Goal: Use online tool/utility: Utilize a website feature to perform a specific function

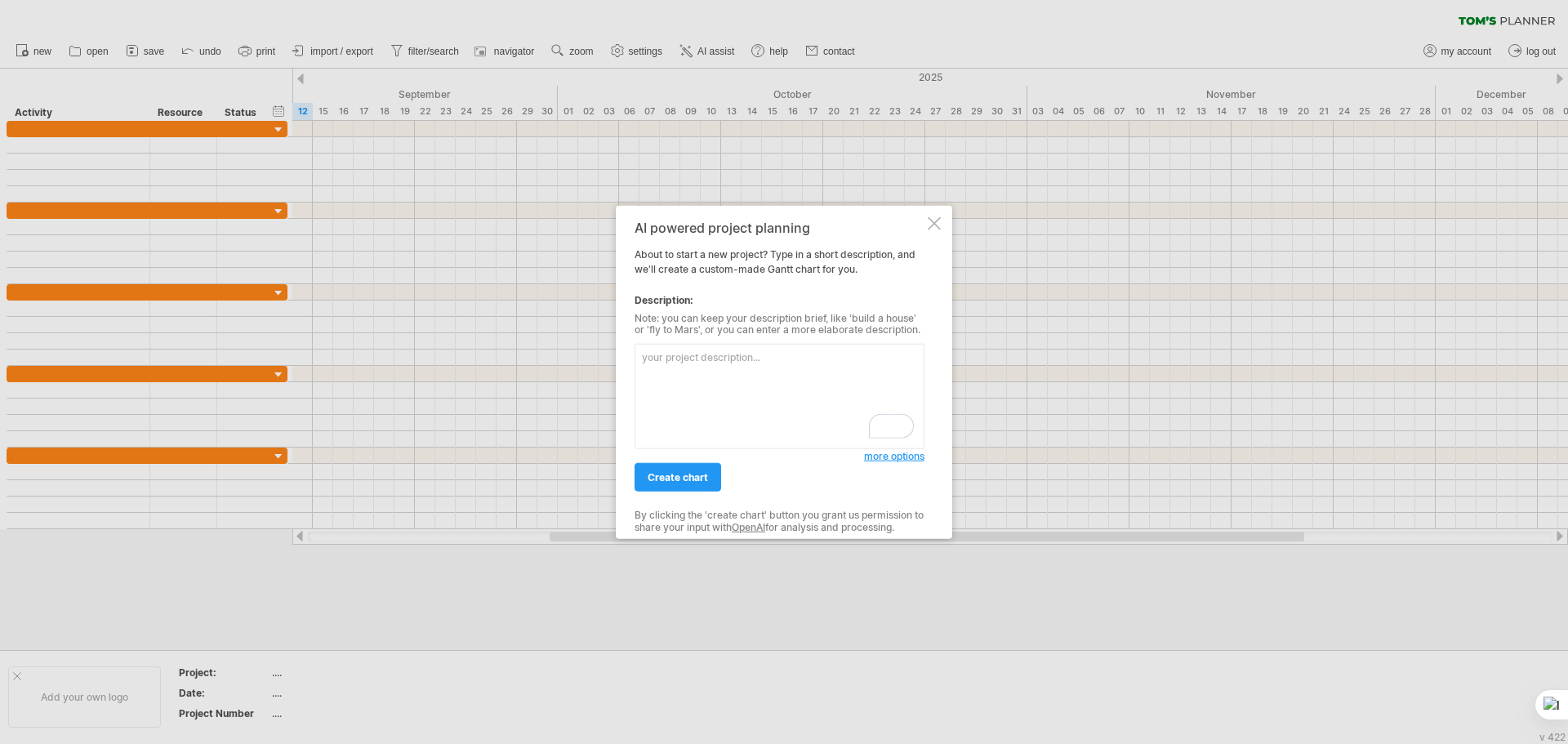
paste textarea "9. Detailed Schedule 9.1 High-Level Timeline (Indicative Weeks) Weeks 1–2: Requ…"
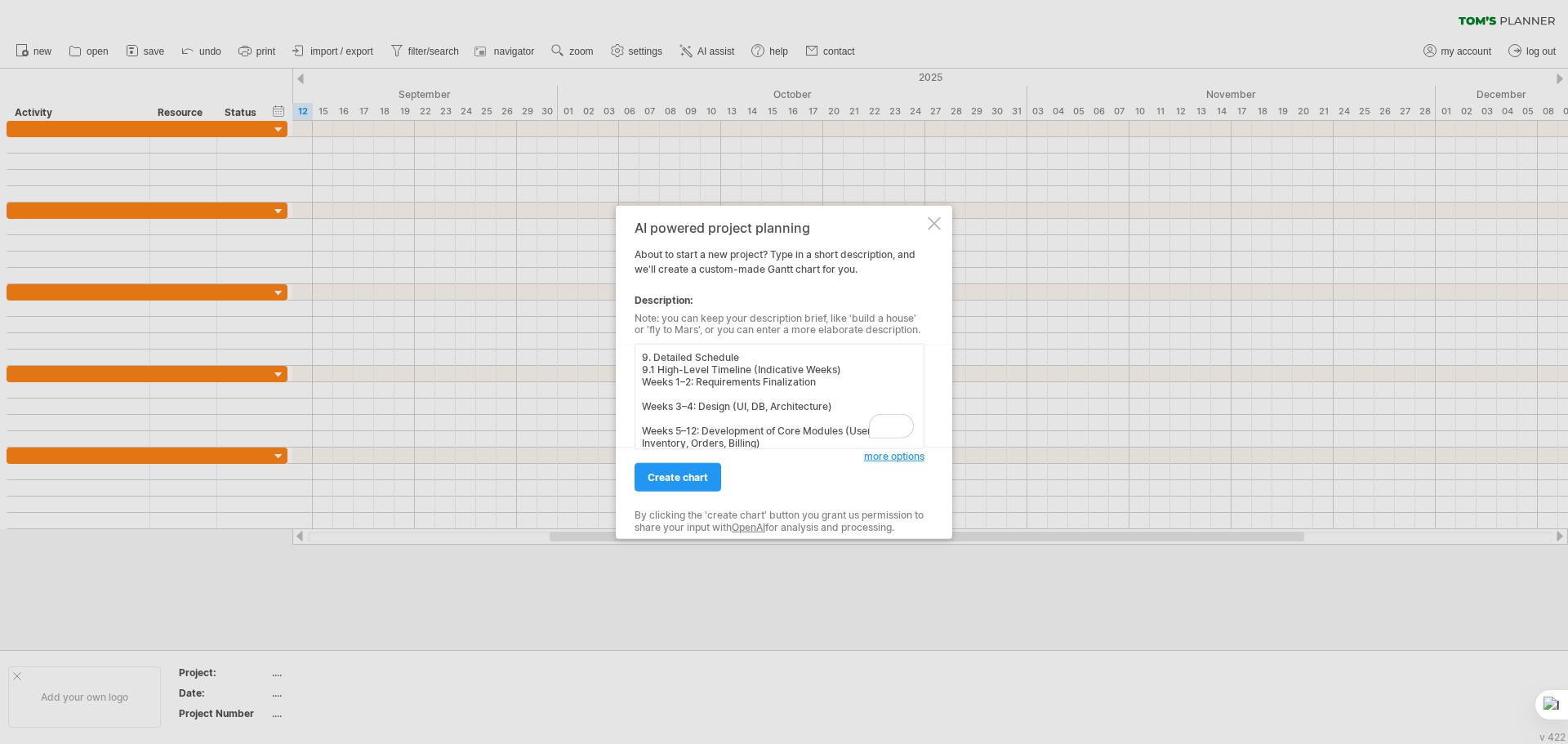
scroll to position [295, 0]
type textarea "9. Detailed Schedule 9.1 High-Level Timeline (Indicative Weeks) Weeks 1–2: Requ…"
click at [673, 480] on span "create chart" at bounding box center [678, 477] width 60 height 12
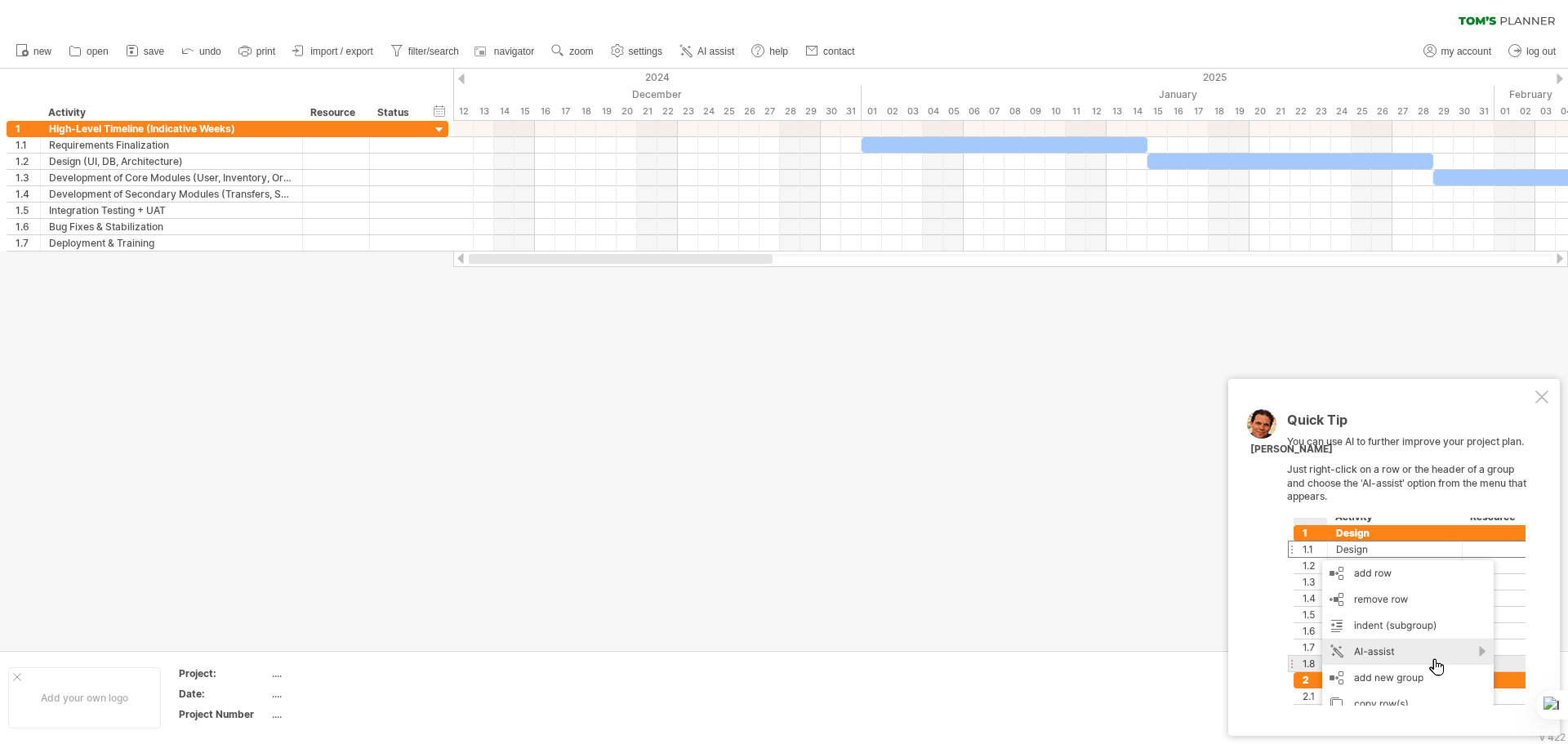
drag, startPoint x: 779, startPoint y: 258, endPoint x: 578, endPoint y: 258, distance: 201.0
click at [578, 258] on div at bounding box center [620, 258] width 304 height 9
click at [1542, 396] on div at bounding box center [1542, 397] width 13 height 13
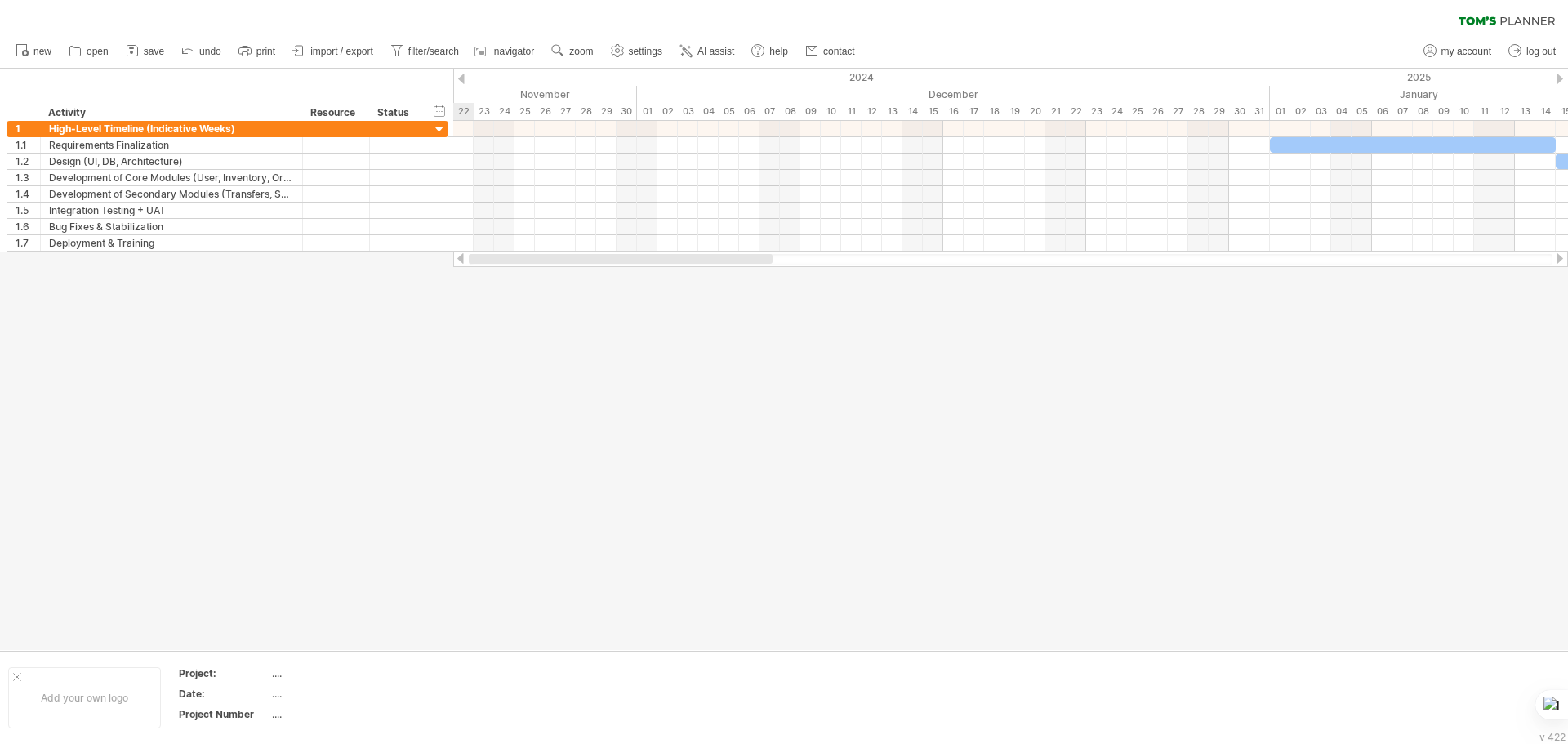
drag, startPoint x: 647, startPoint y: 259, endPoint x: 471, endPoint y: 273, distance: 176.6
click at [471, 273] on div "Trying to reach [DOMAIN_NAME] Connected again... 0% clear filter new 1" at bounding box center [784, 372] width 1568 height 744
drag, startPoint x: 617, startPoint y: 266, endPoint x: 548, endPoint y: 273, distance: 69.4
click at [548, 273] on div "Trying to reach [DOMAIN_NAME] Connected again... 0% clear filter new 1" at bounding box center [784, 372] width 1568 height 744
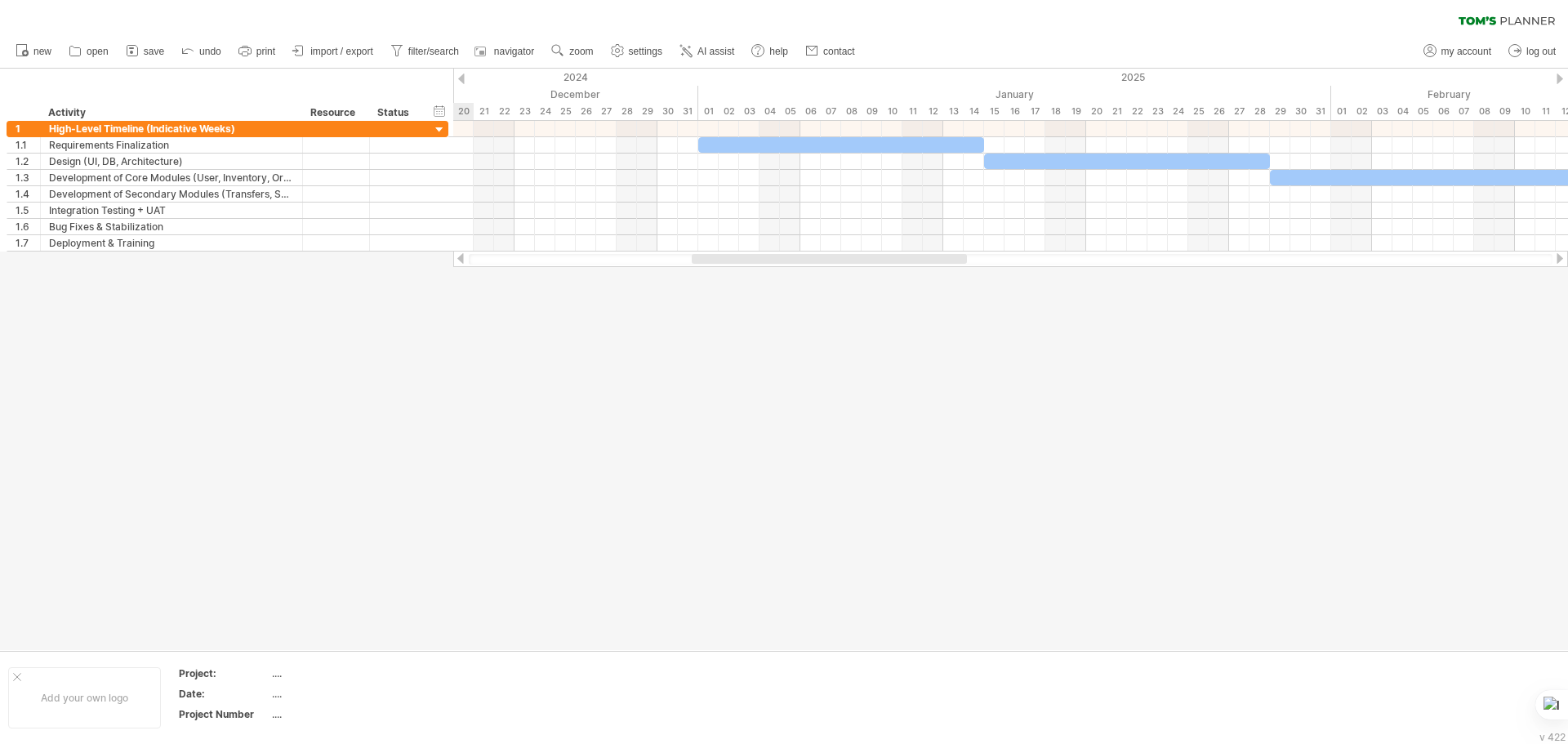
drag, startPoint x: 602, startPoint y: 258, endPoint x: 733, endPoint y: 259, distance: 131.0
click at [733, 259] on div at bounding box center [829, 258] width 275 height 9
click at [149, 52] on span "save" at bounding box center [154, 51] width 21 height 11
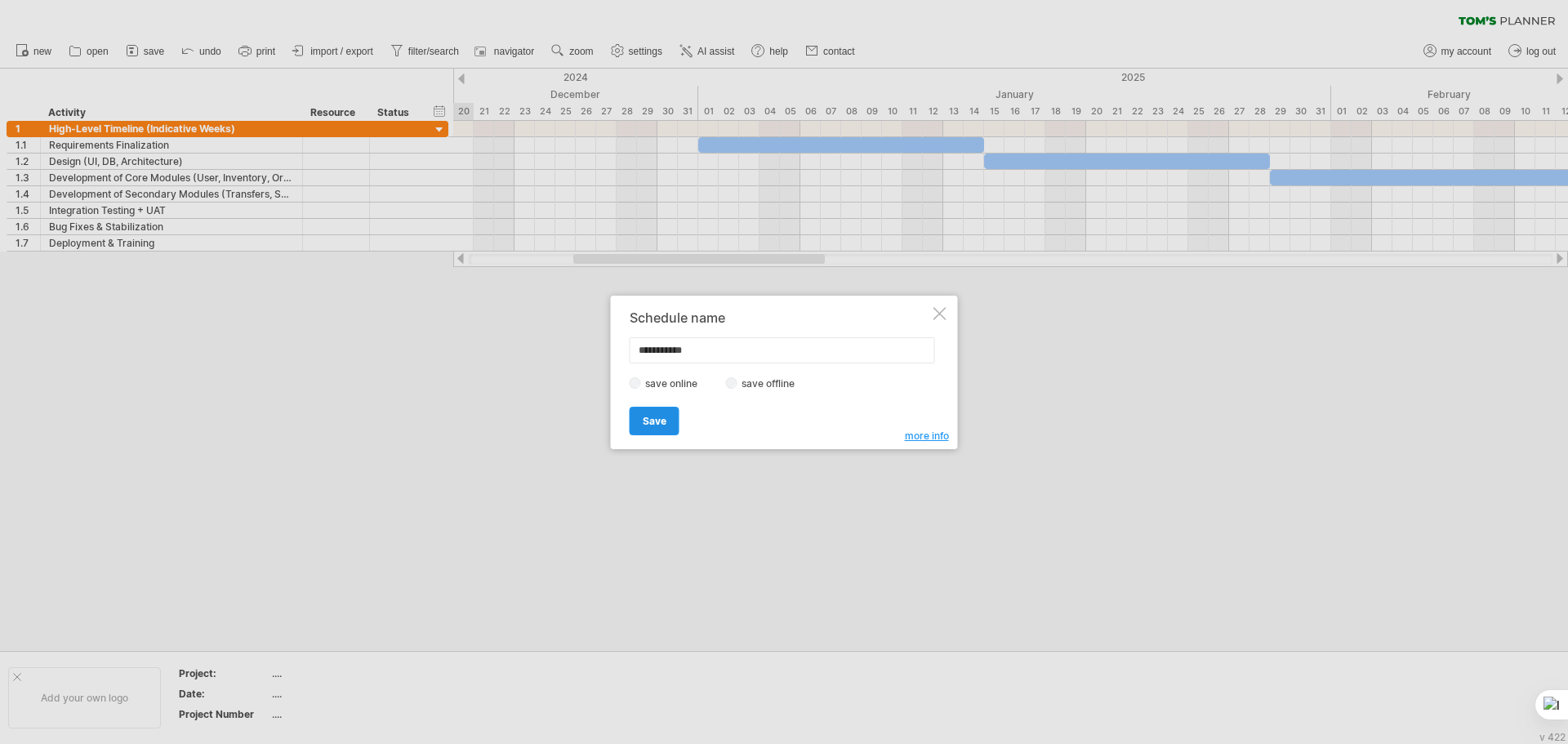
click at [665, 417] on span "Save" at bounding box center [654, 421] width 24 height 12
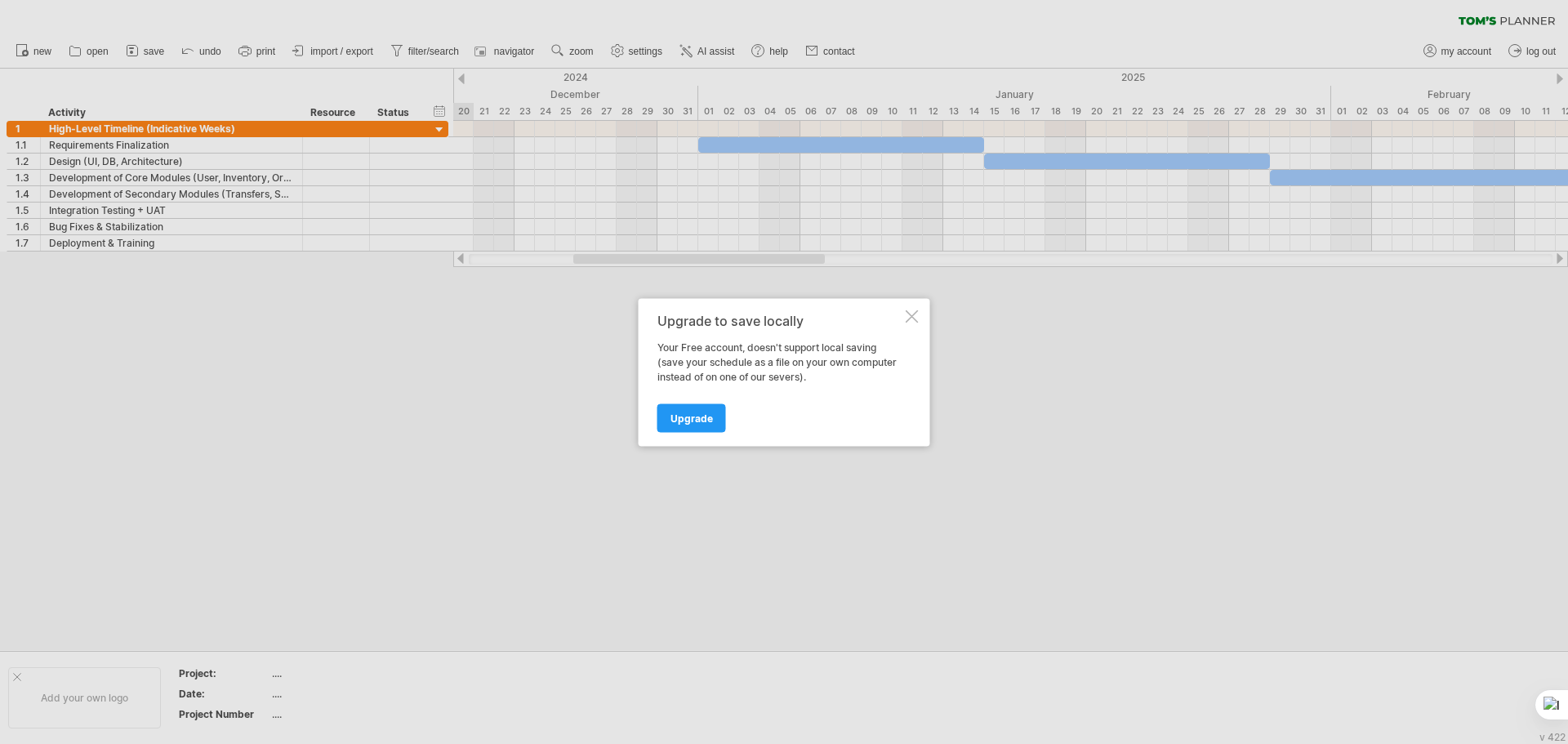
drag, startPoint x: 911, startPoint y: 316, endPoint x: 802, endPoint y: 339, distance: 111.4
click at [911, 316] on div at bounding box center [912, 316] width 13 height 13
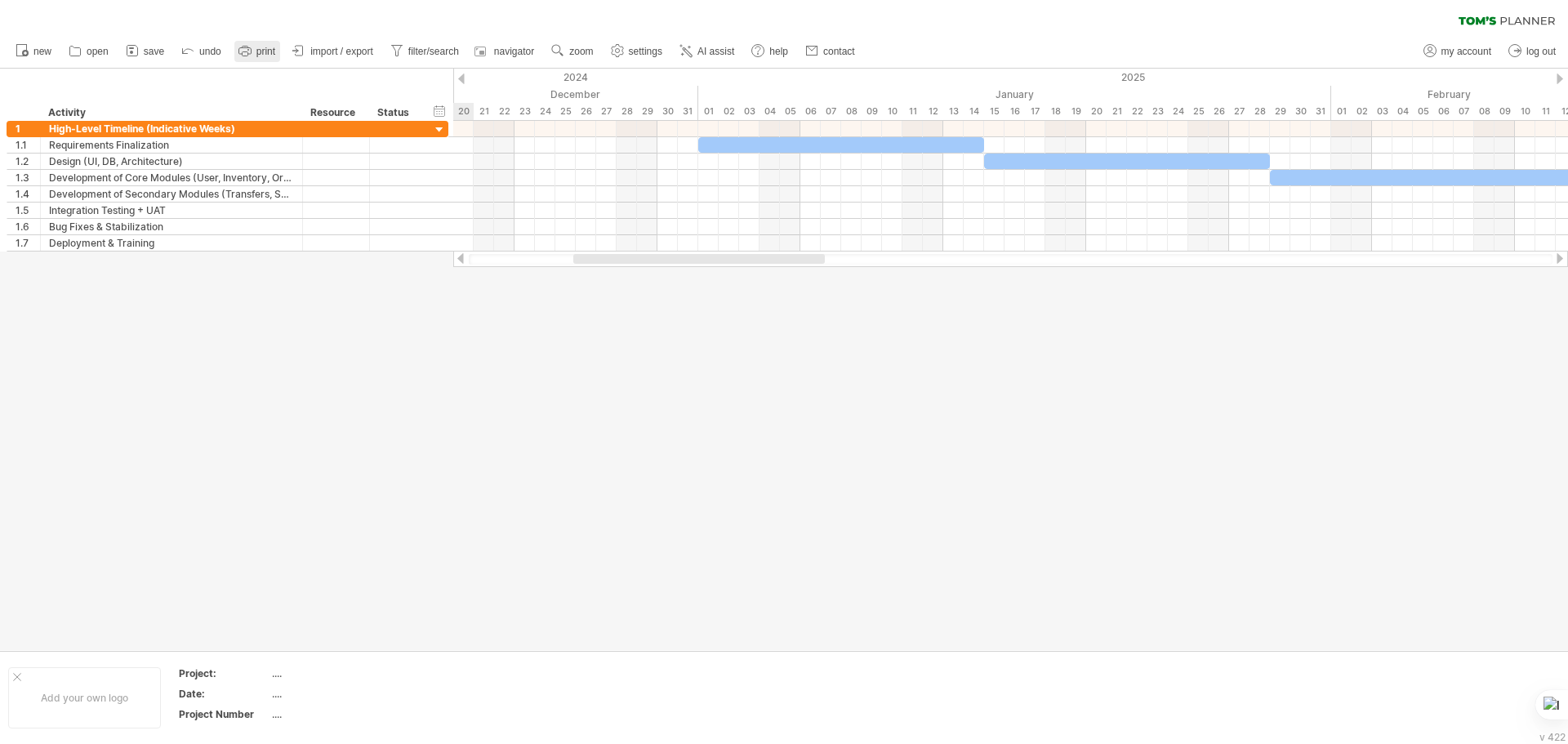
click at [257, 56] on span "print" at bounding box center [266, 51] width 19 height 11
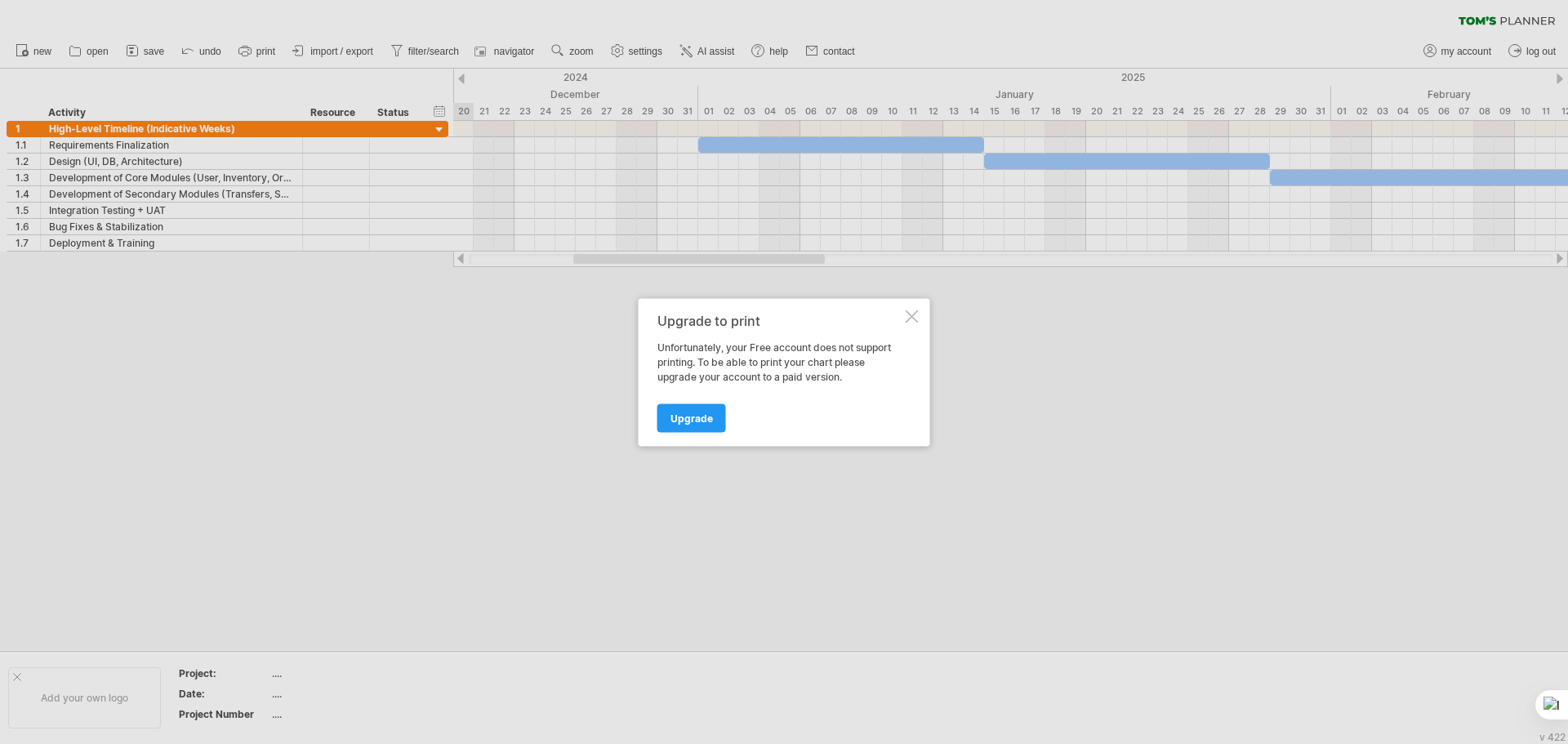
click at [916, 315] on div at bounding box center [912, 316] width 13 height 13
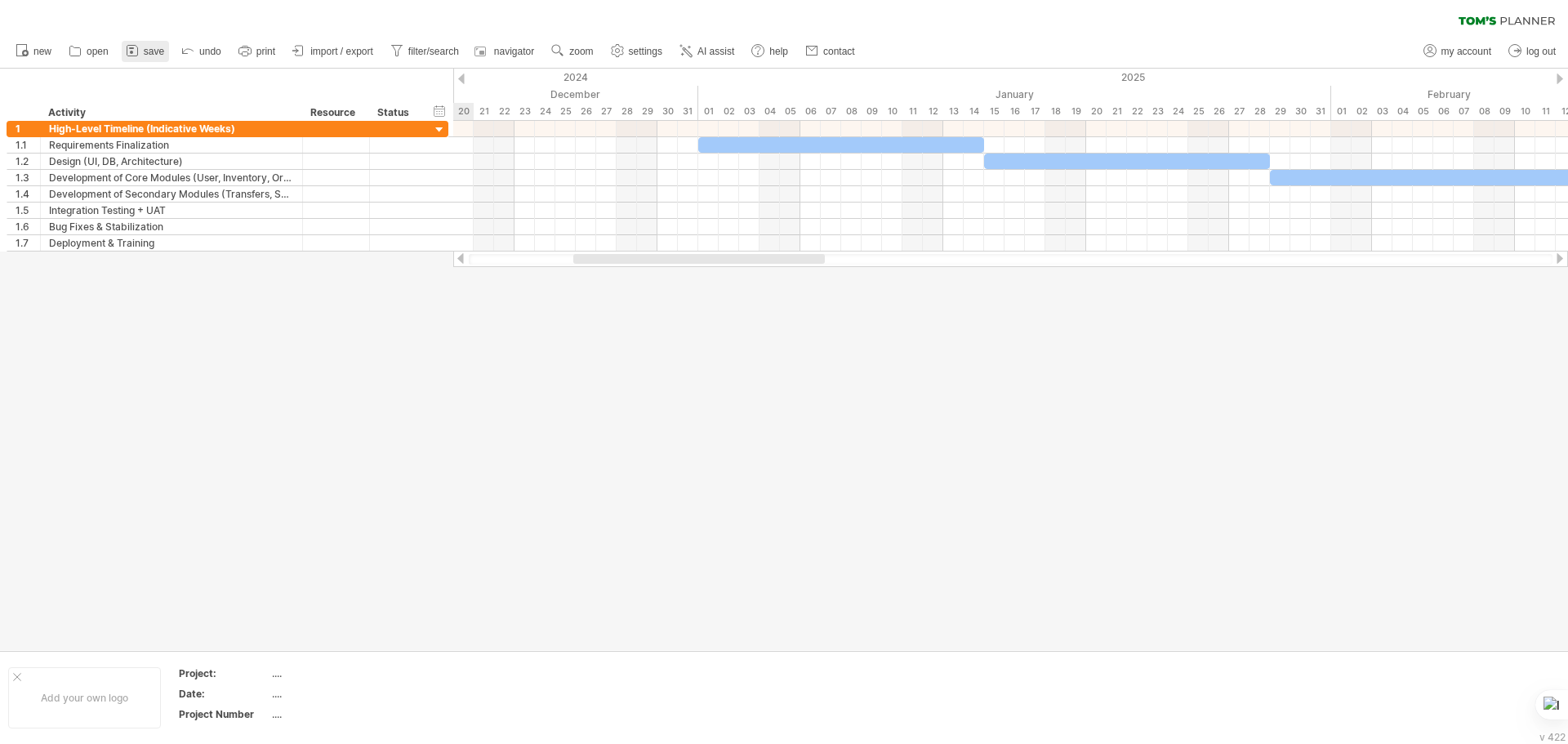
click at [145, 53] on span "save" at bounding box center [154, 51] width 21 height 11
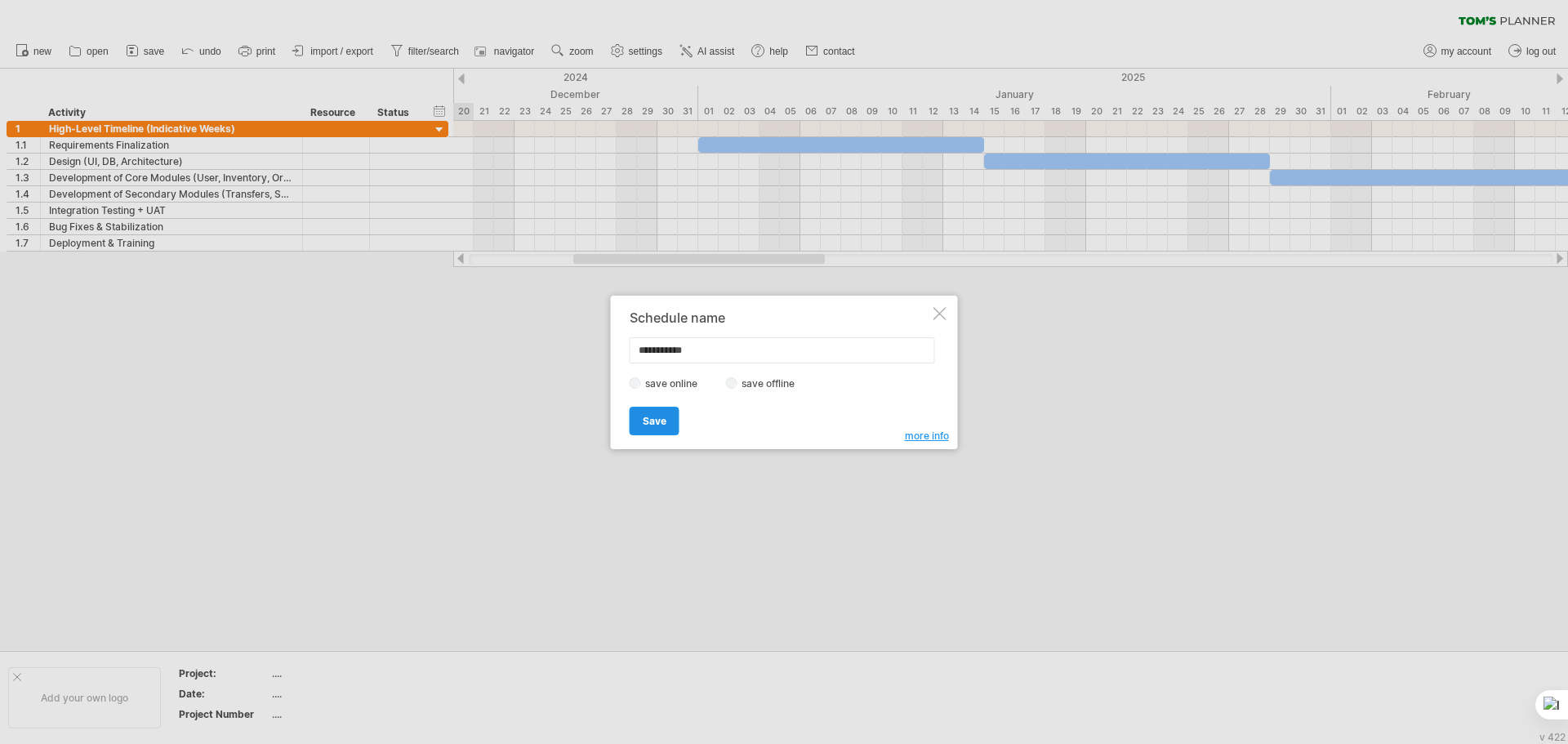
click at [649, 412] on link "Save" at bounding box center [654, 421] width 50 height 28
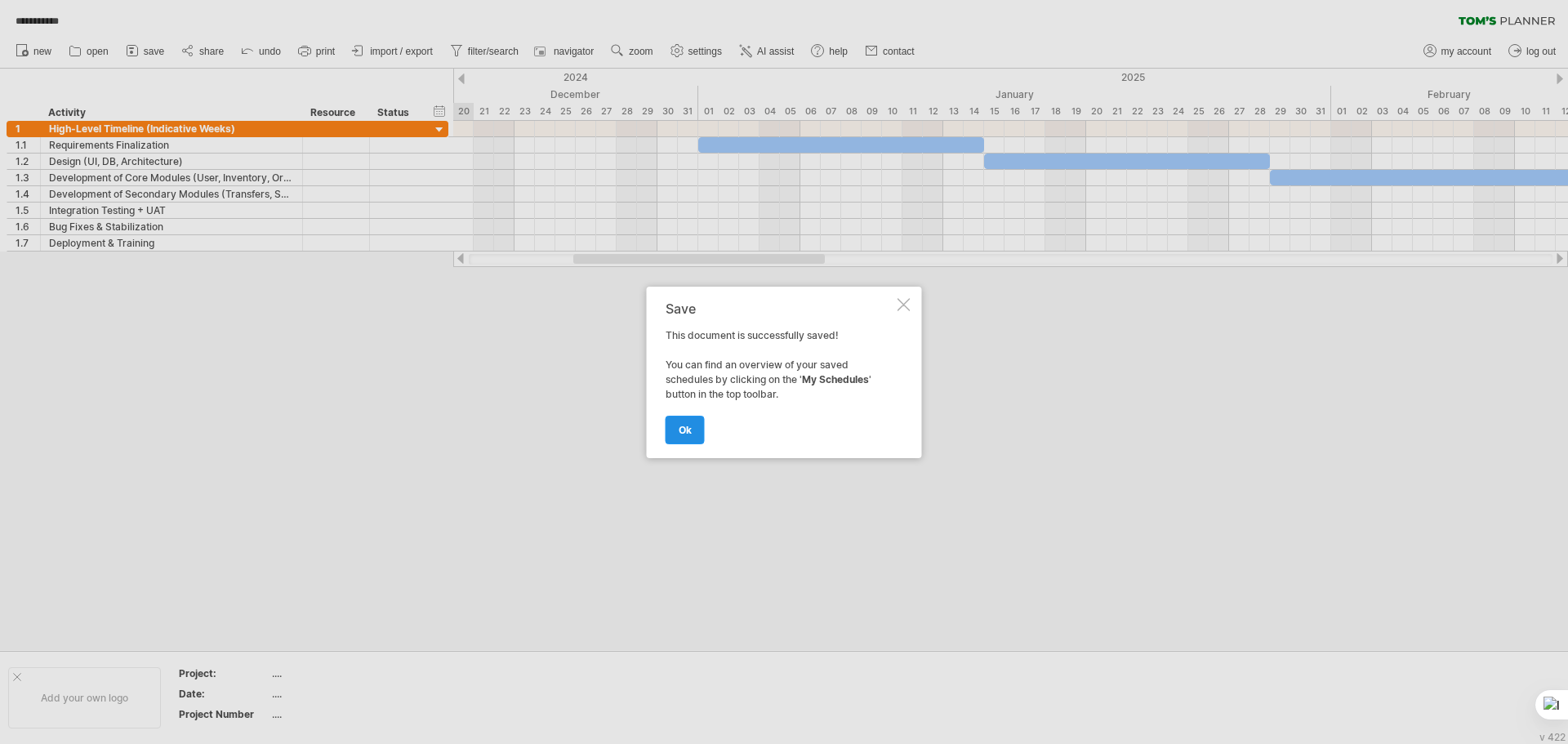
click at [679, 423] on span "ok" at bounding box center [685, 429] width 13 height 12
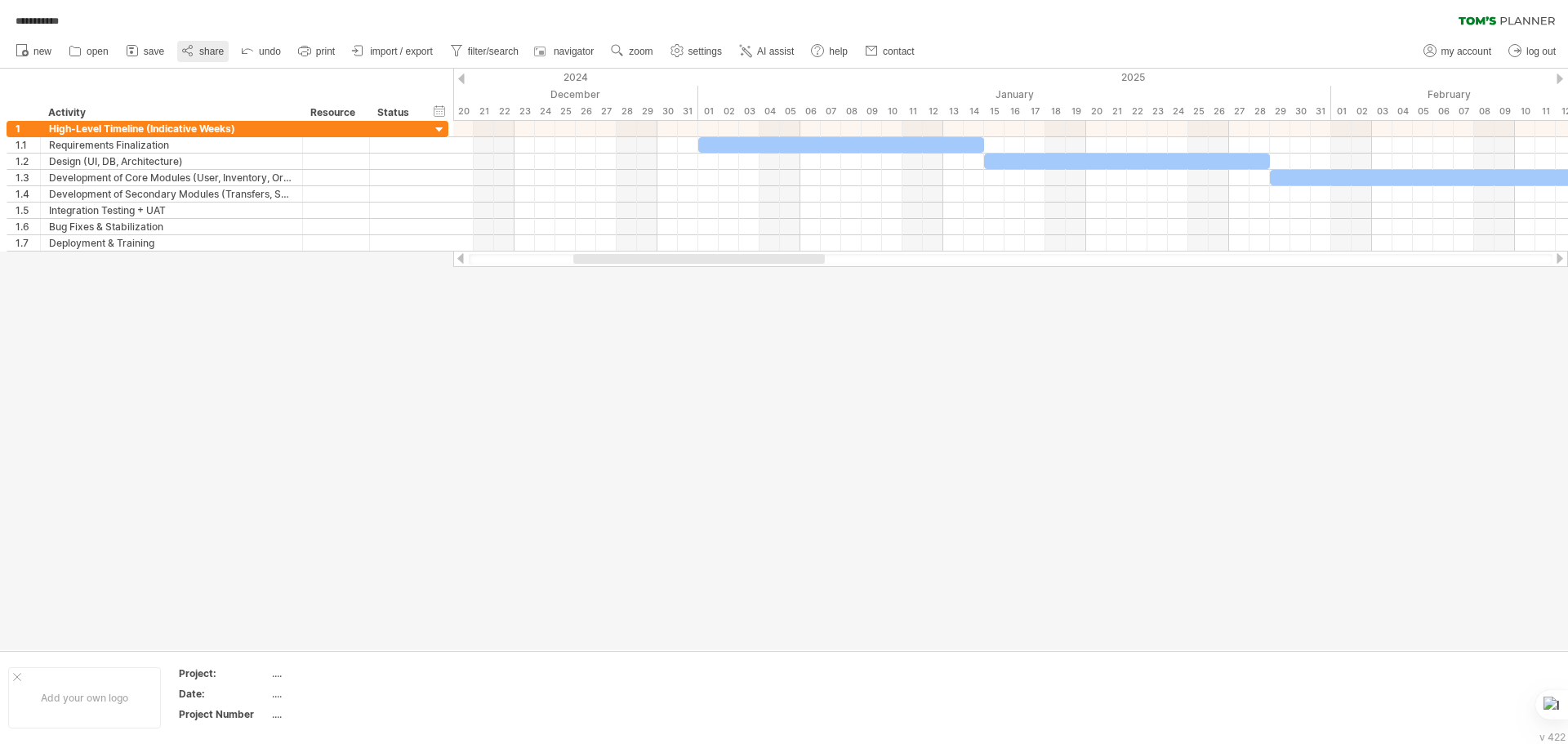
click at [196, 41] on link "share" at bounding box center [203, 51] width 52 height 22
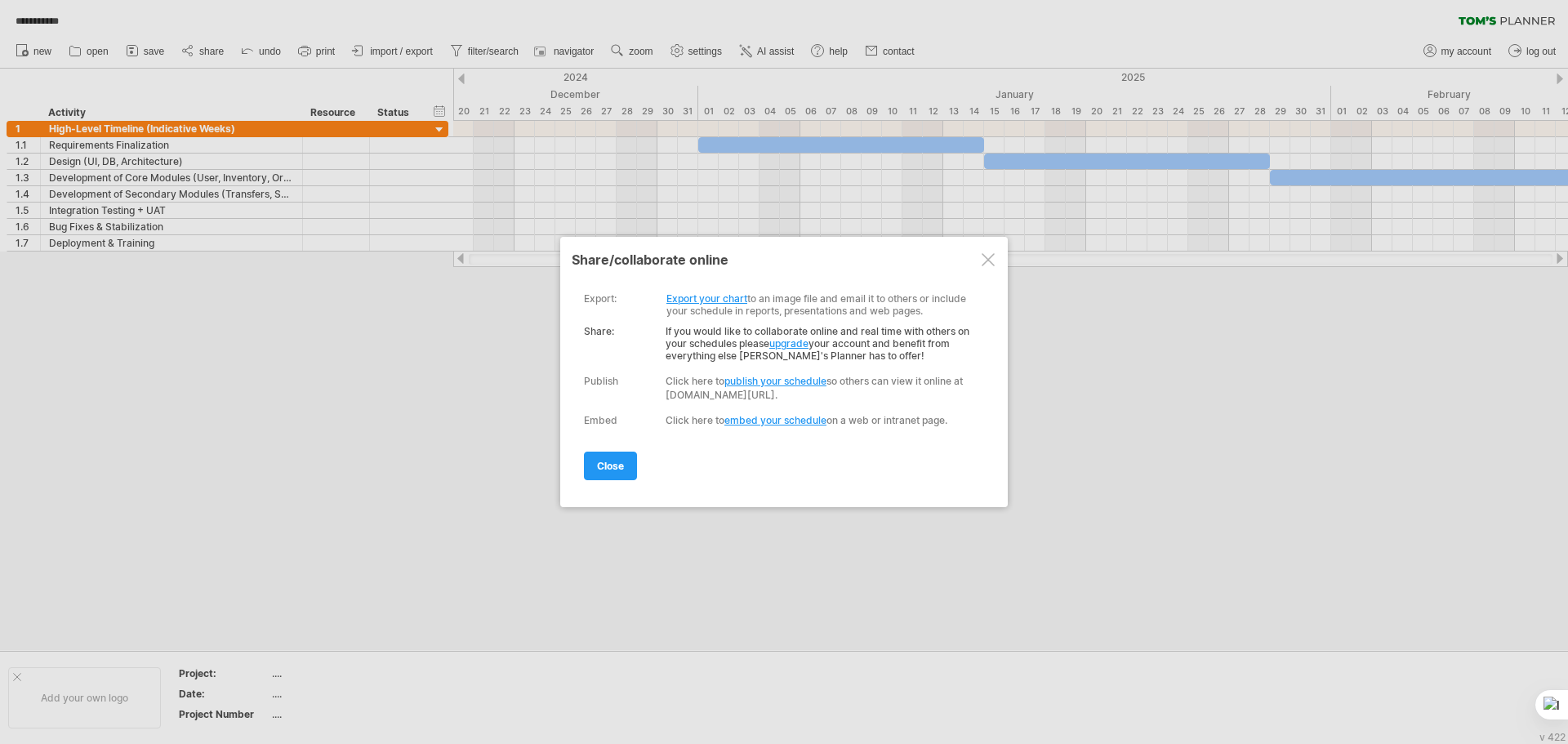
click at [707, 295] on link "Export your chart" at bounding box center [707, 298] width 81 height 12
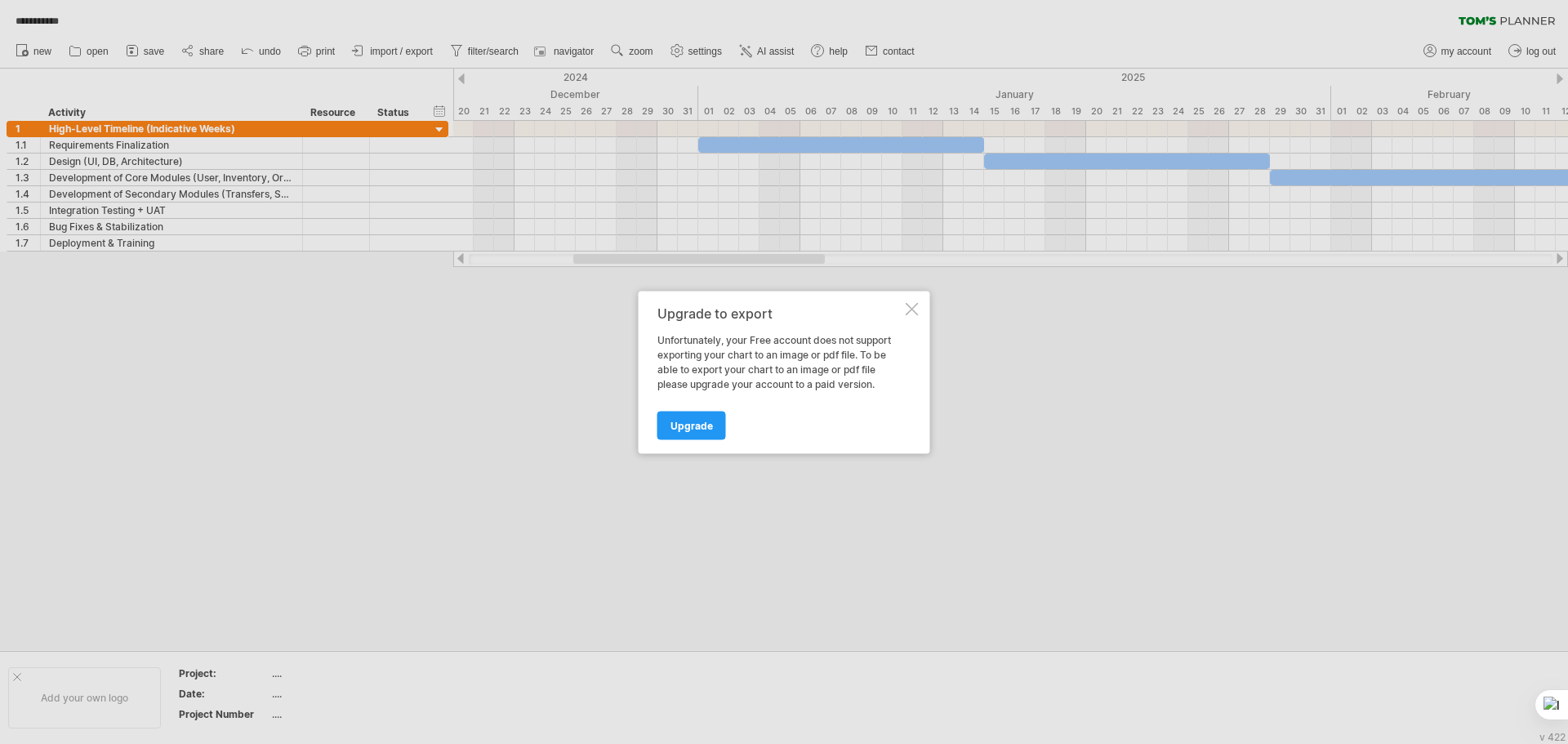
click at [919, 307] on div "Upgrade to export Unfortunately, your Free account does not support exporting y…" at bounding box center [784, 372] width 291 height 162
click at [916, 306] on div at bounding box center [912, 308] width 13 height 13
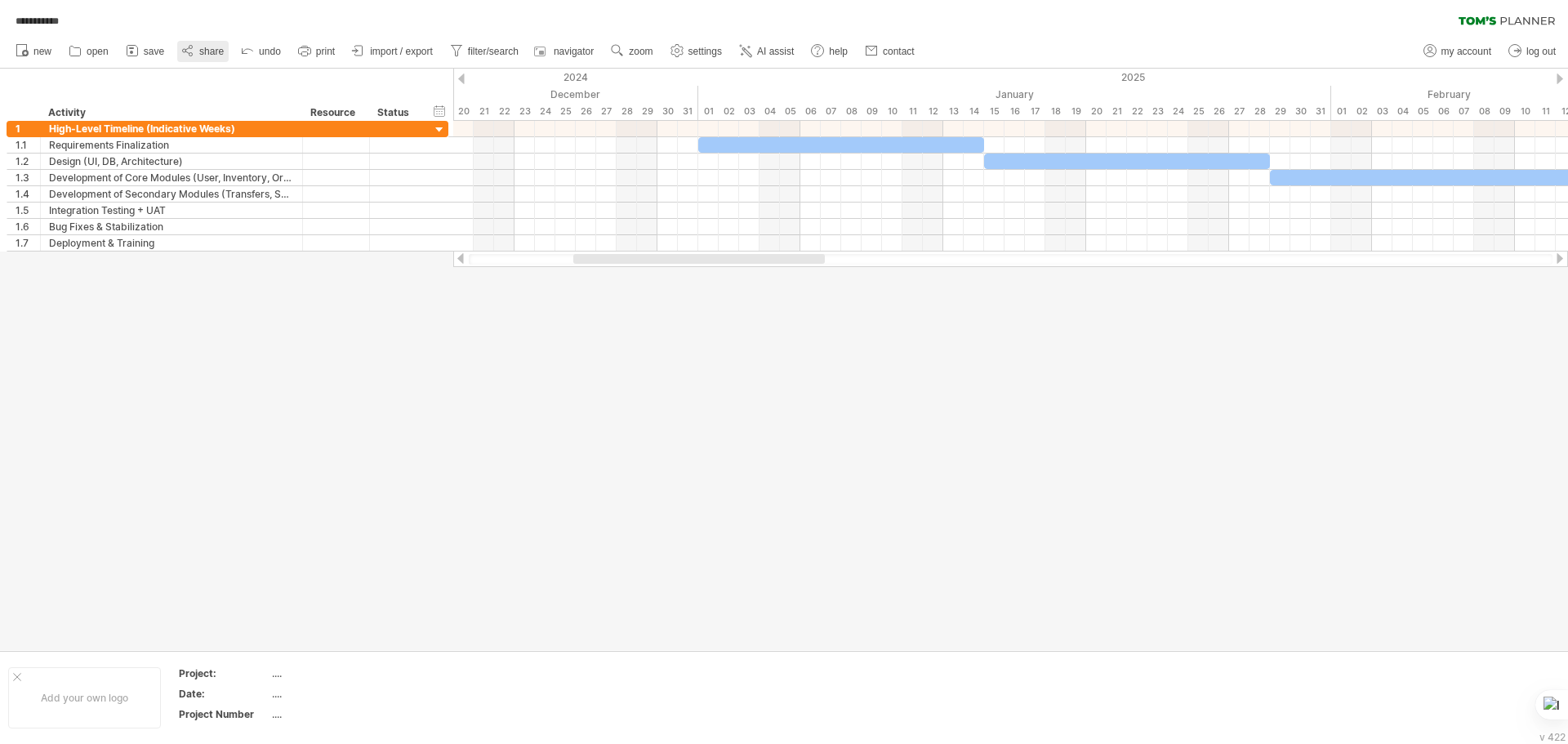
click at [223, 51] on span "share" at bounding box center [211, 51] width 25 height 11
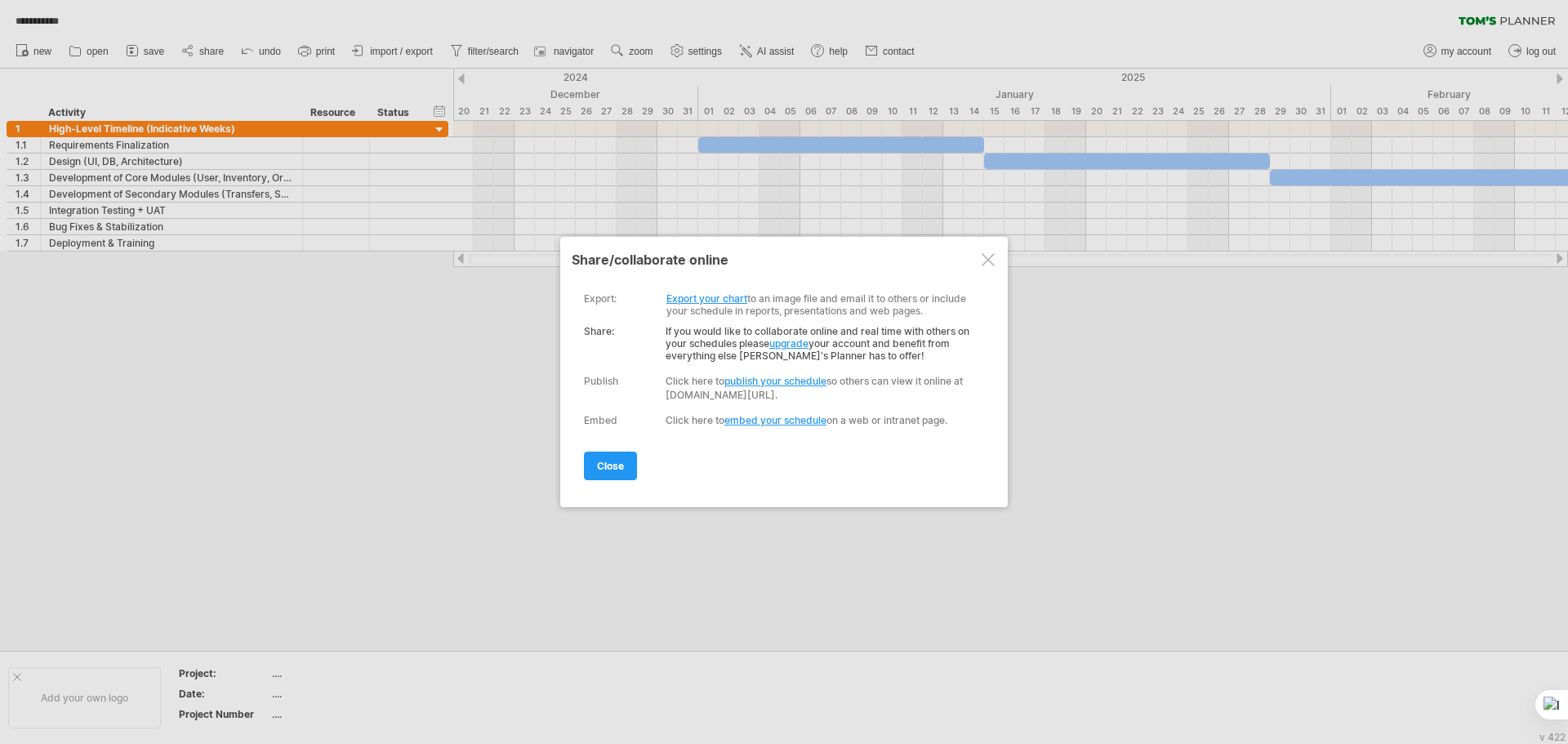
click at [985, 258] on div at bounding box center [988, 259] width 13 height 13
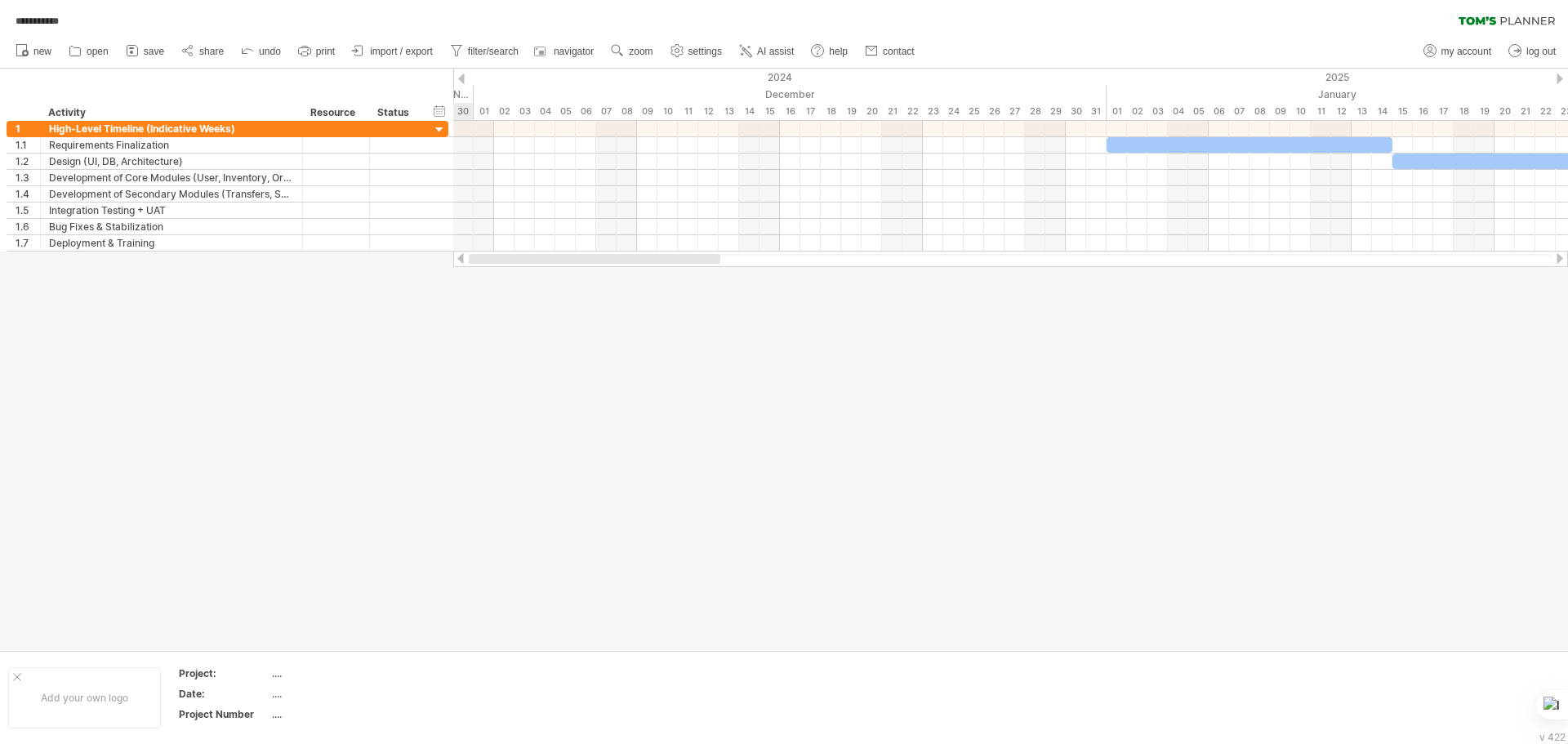
drag, startPoint x: 748, startPoint y: 260, endPoint x: 585, endPoint y: 266, distance: 163.1
click at [585, 266] on div at bounding box center [1011, 258] width 1114 height 16
drag, startPoint x: 585, startPoint y: 266, endPoint x: 828, endPoint y: 265, distance: 243.0
click at [828, 265] on div at bounding box center [1011, 258] width 1114 height 16
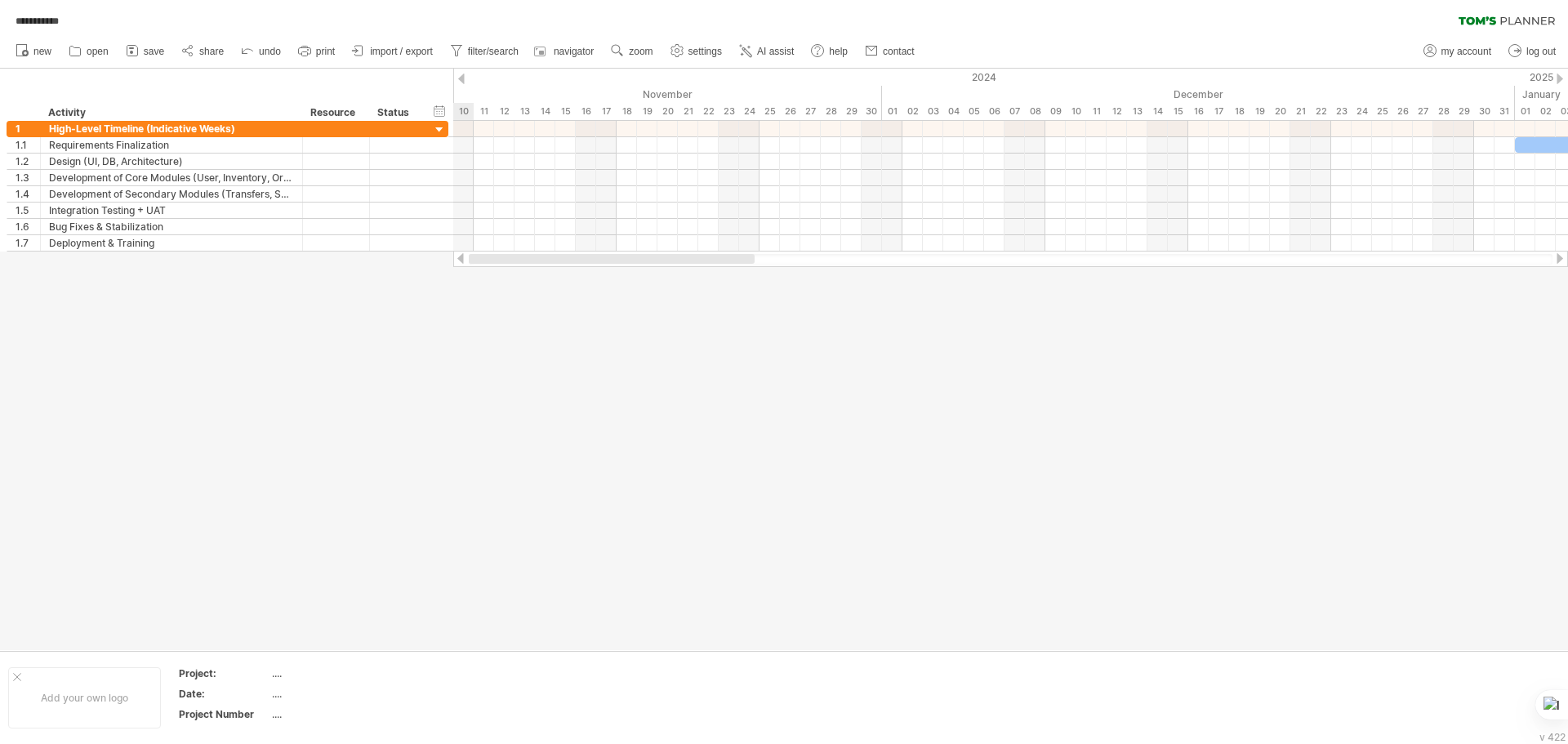
drag, startPoint x: 734, startPoint y: 256, endPoint x: 524, endPoint y: 285, distance: 212.0
click at [524, 285] on div "**********" at bounding box center [784, 372] width 1568 height 744
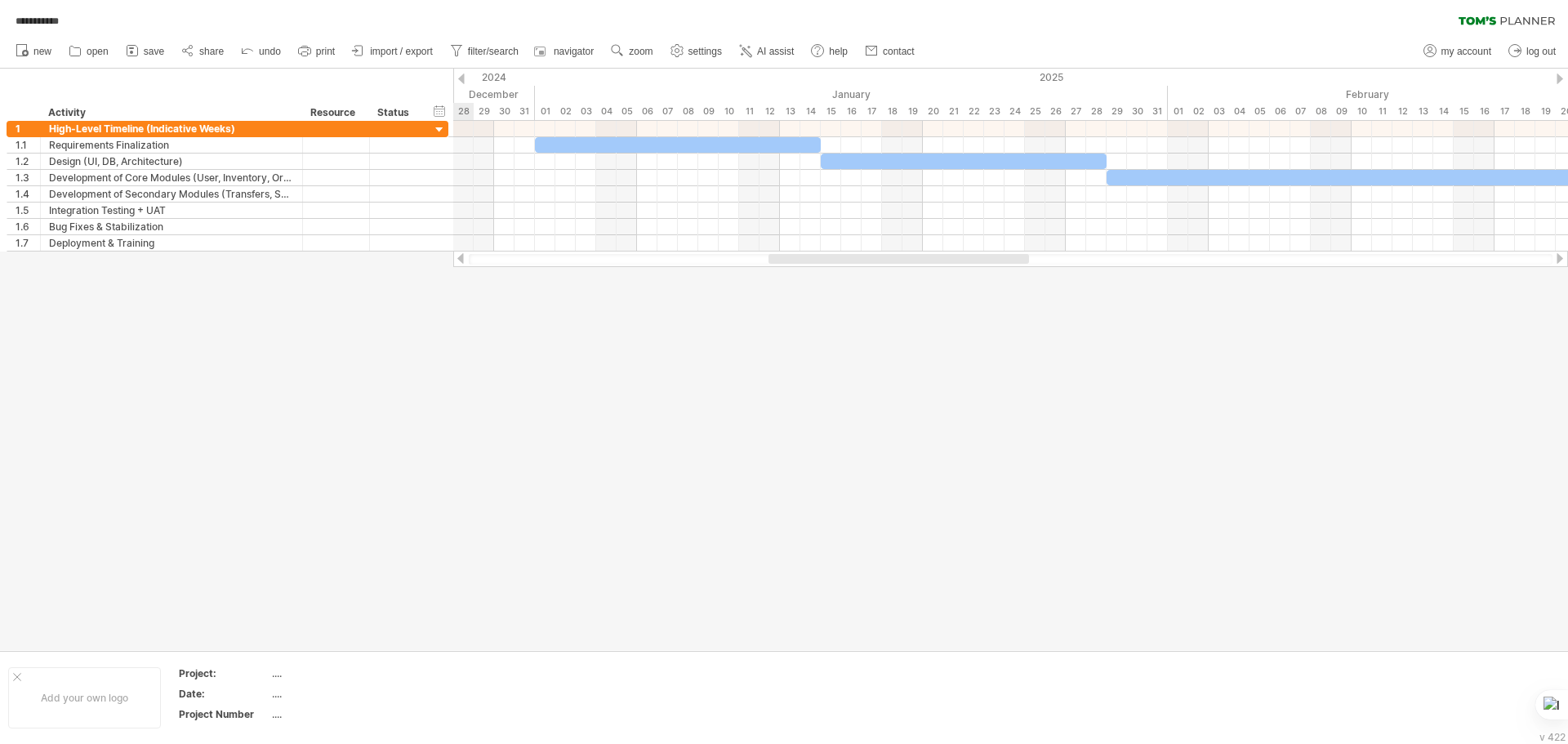
drag, startPoint x: 563, startPoint y: 265, endPoint x: 844, endPoint y: 312, distance: 284.9
click at [844, 312] on div "**********" at bounding box center [784, 372] width 1568 height 744
click at [739, 379] on div at bounding box center [784, 359] width 1568 height 582
click at [393, 58] on link "import / export" at bounding box center [392, 51] width 90 height 22
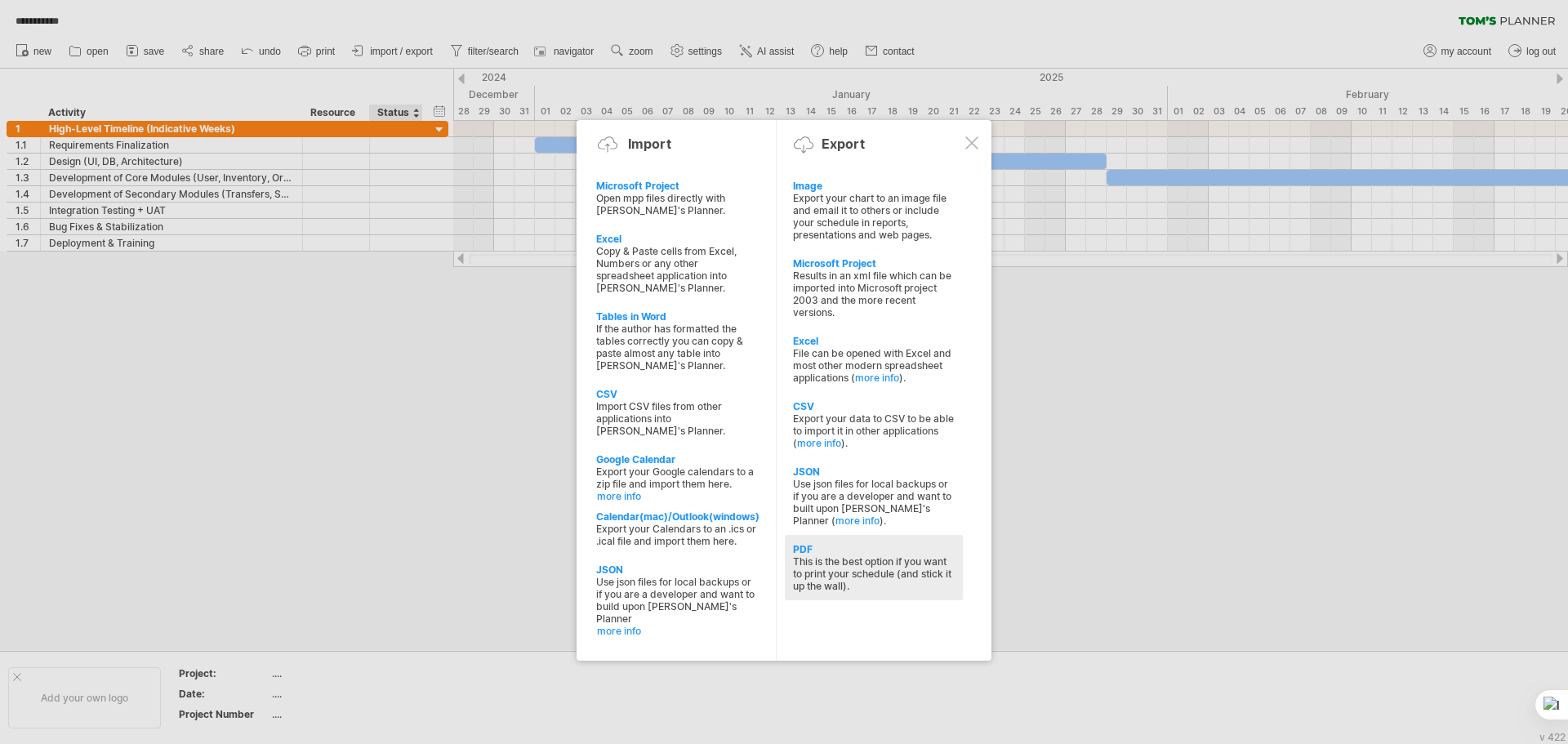
click at [881, 564] on div "This is the best option if you want to print your schedule (and stick it up the…" at bounding box center [873, 573] width 161 height 37
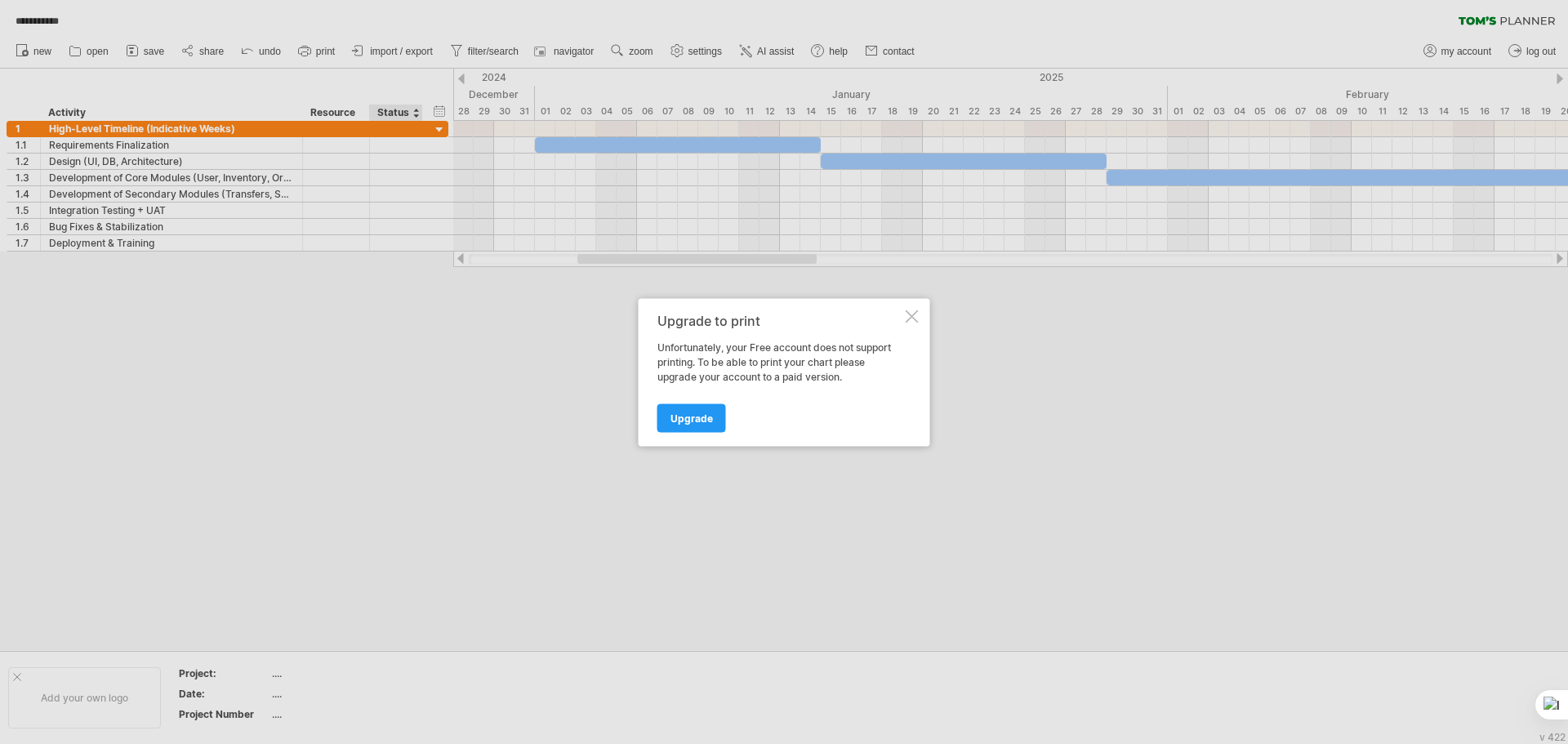
click at [918, 314] on div "Upgrade to print Unfortunately, your Free account does not support printing. To…" at bounding box center [784, 372] width 291 height 148
click at [914, 315] on div at bounding box center [912, 316] width 13 height 13
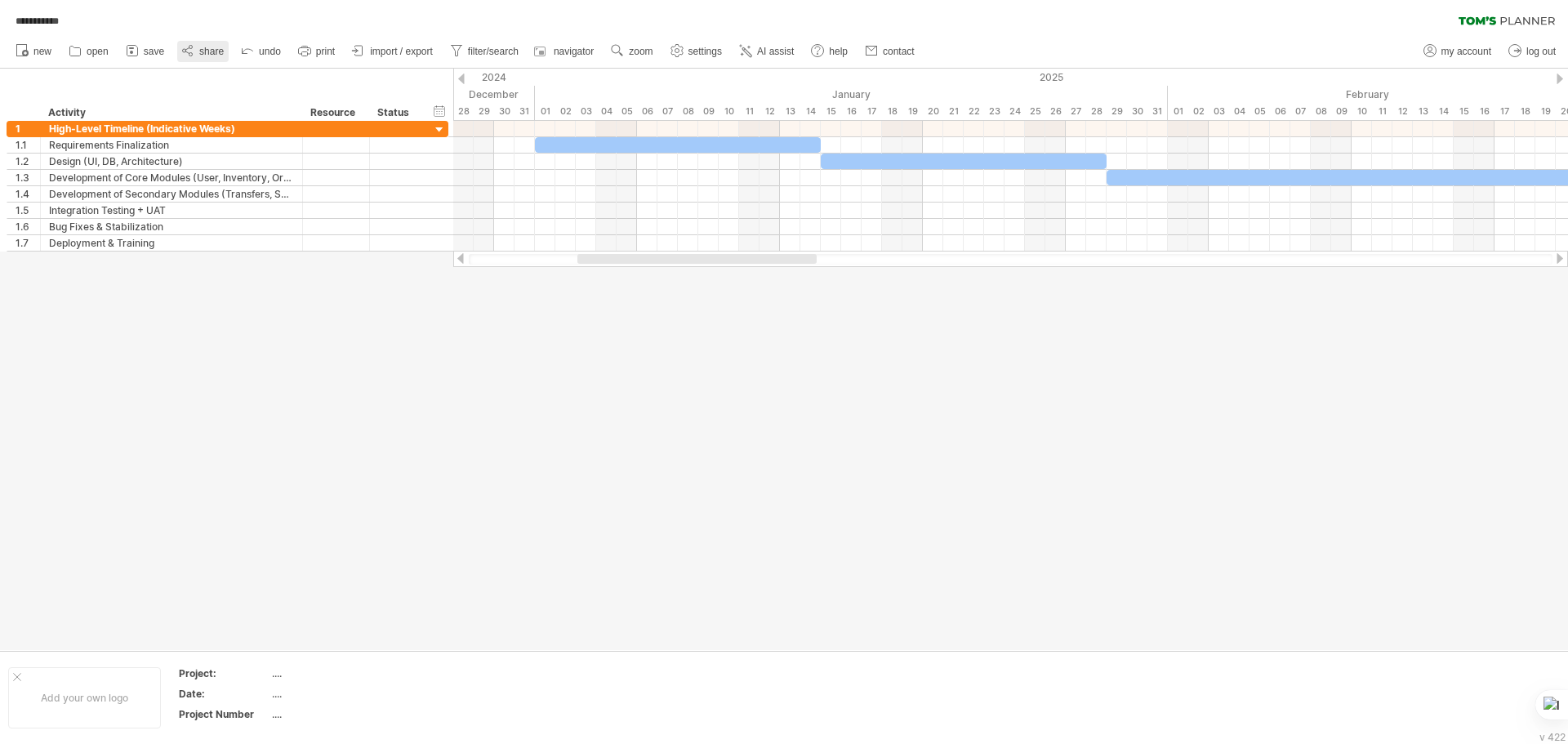
click at [220, 49] on span "share" at bounding box center [211, 51] width 25 height 11
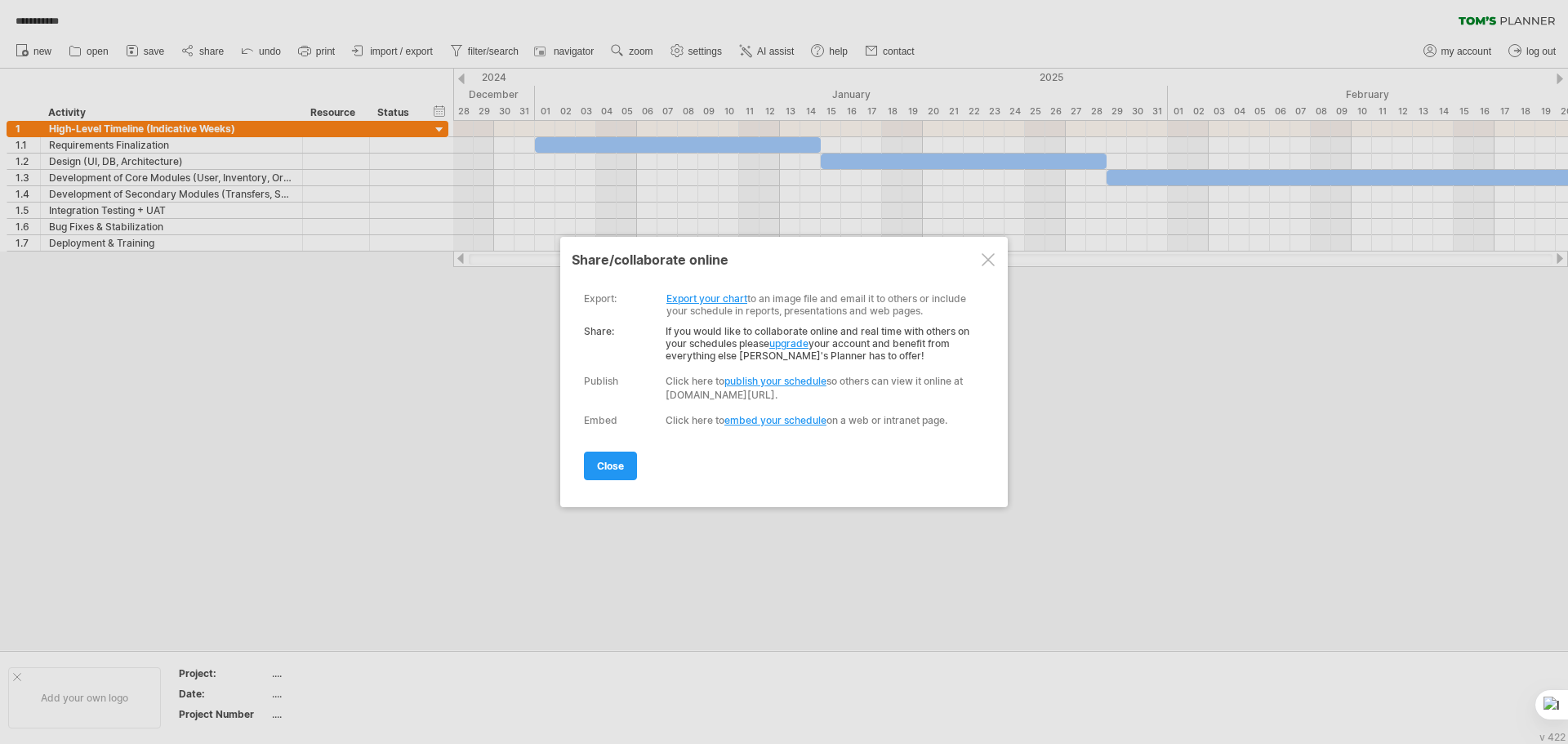
click at [503, 398] on div at bounding box center [784, 372] width 1568 height 744
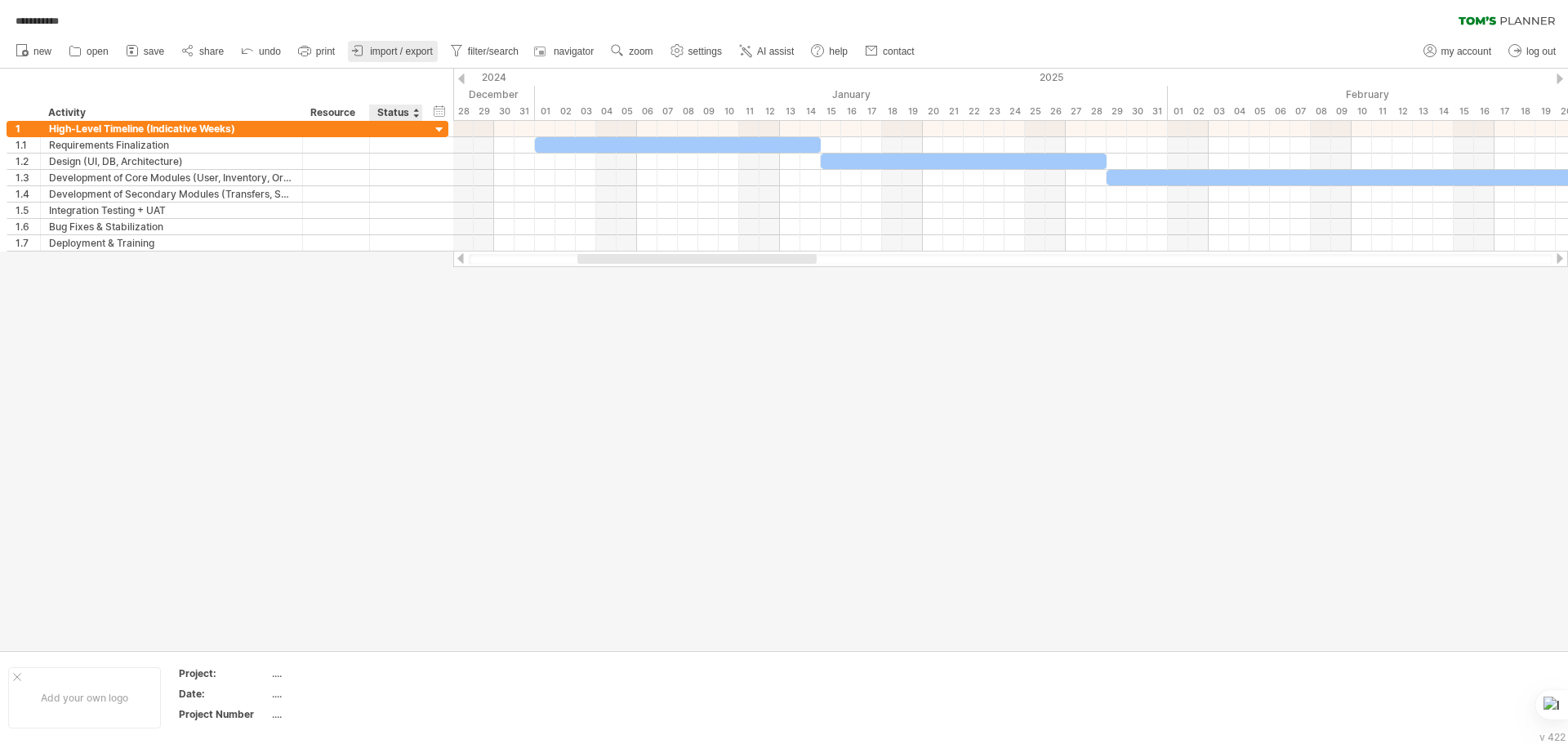
click at [399, 59] on link "import / export" at bounding box center [392, 51] width 90 height 22
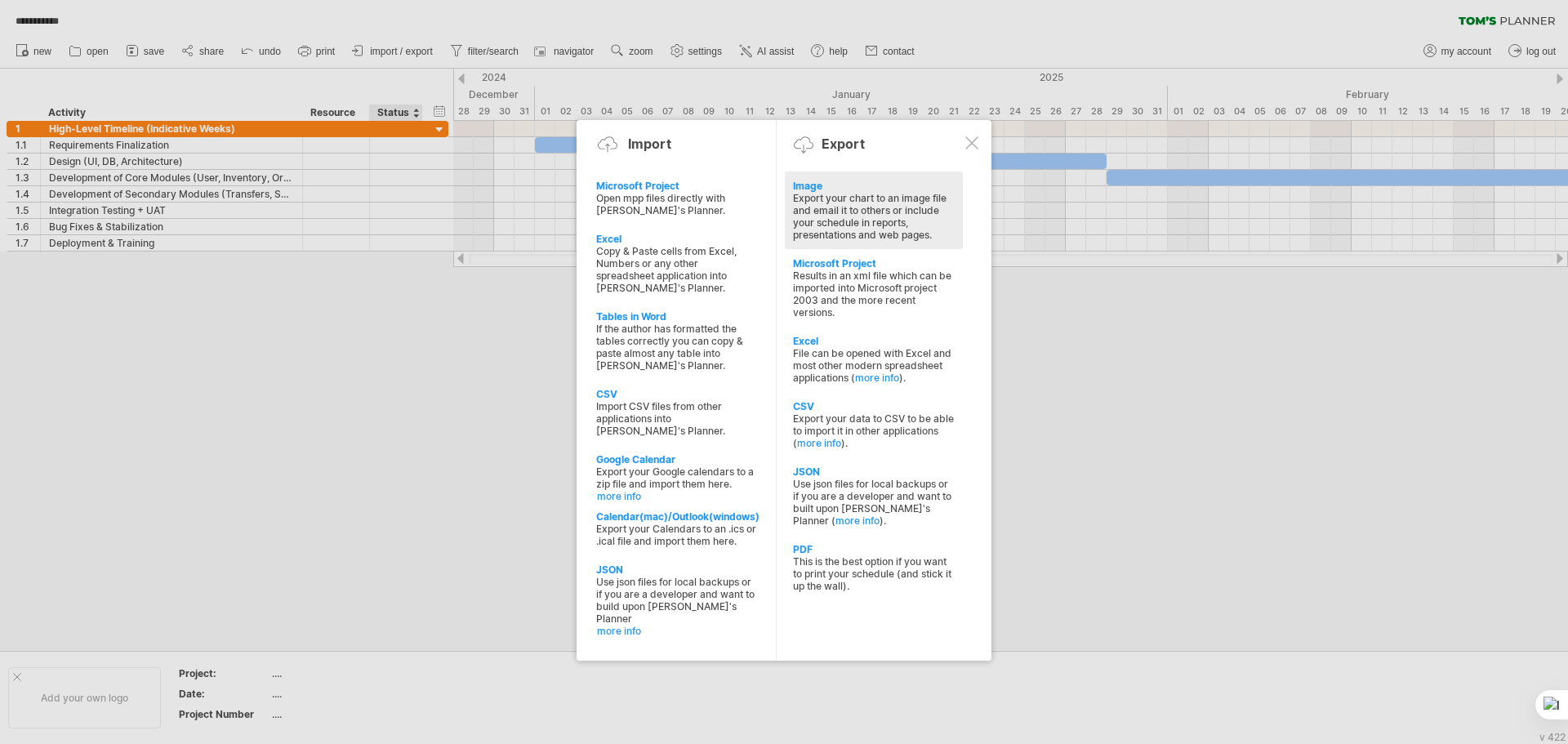
click at [812, 214] on div "Export your chart to an image file and email it to others or include your sched…" at bounding box center [873, 217] width 161 height 49
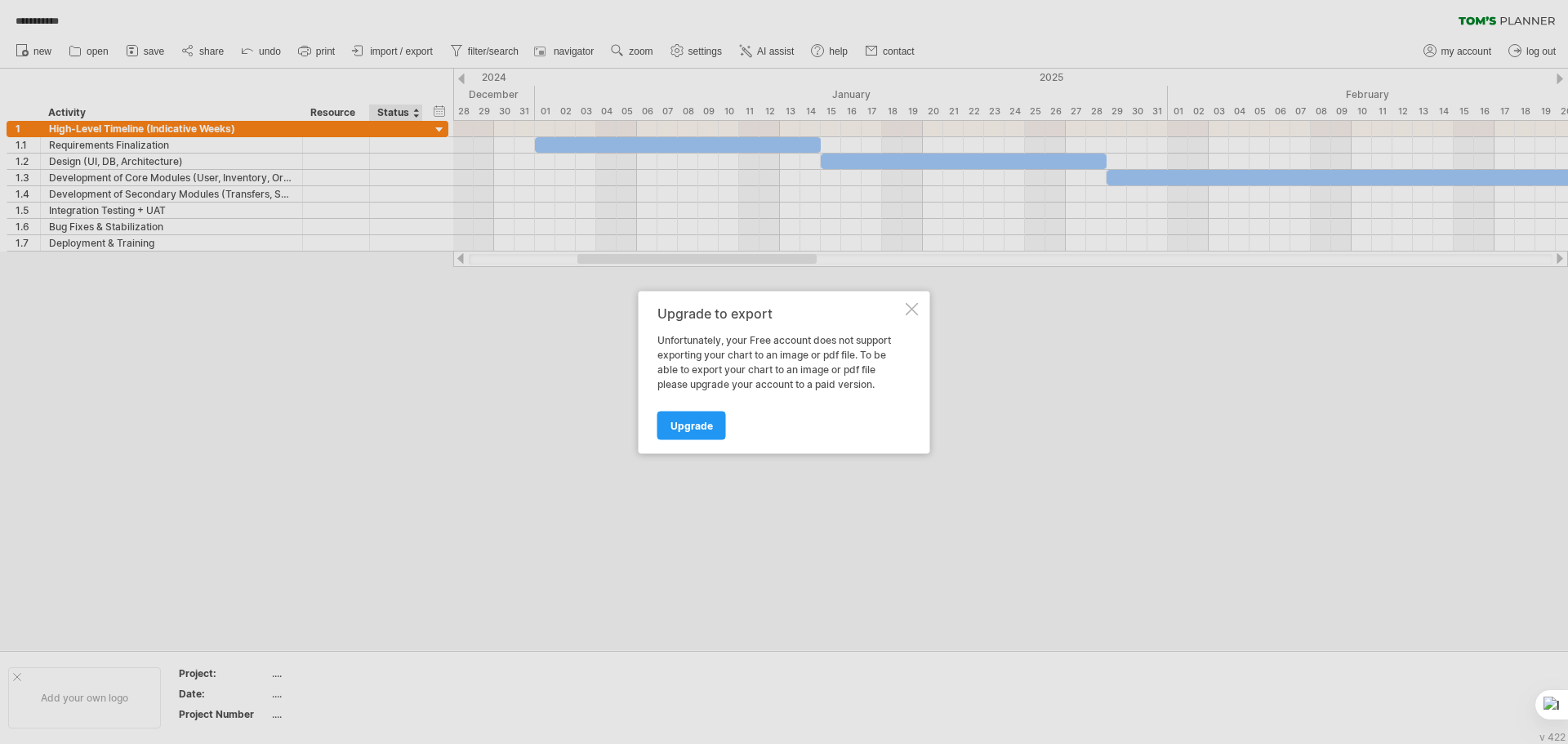
click at [907, 303] on div at bounding box center [912, 308] width 13 height 13
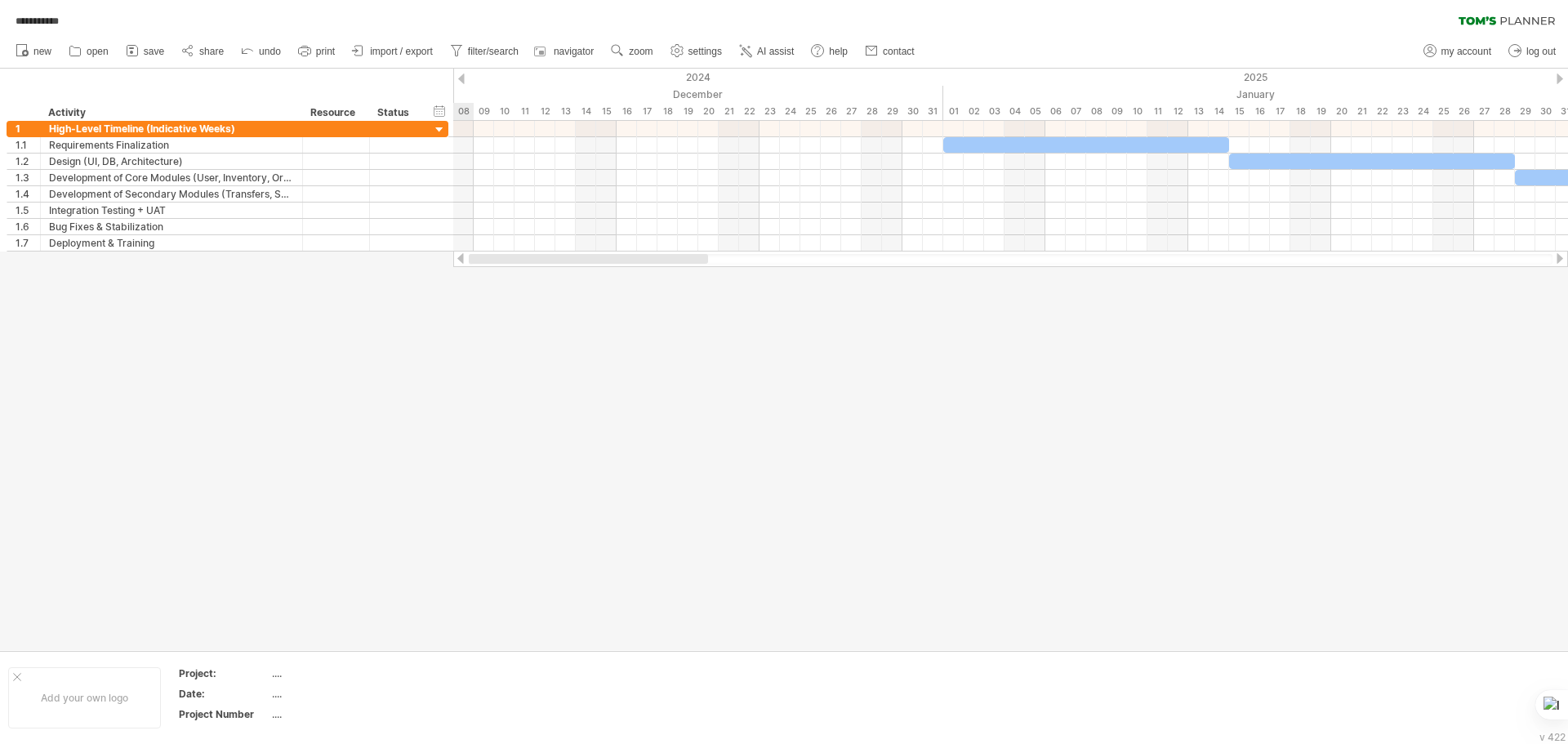
drag, startPoint x: 803, startPoint y: 256, endPoint x: 0, endPoint y: 309, distance: 804.7
click at [0, 309] on div "**********" at bounding box center [784, 372] width 1568 height 744
click at [198, 51] on link "share" at bounding box center [203, 51] width 52 height 22
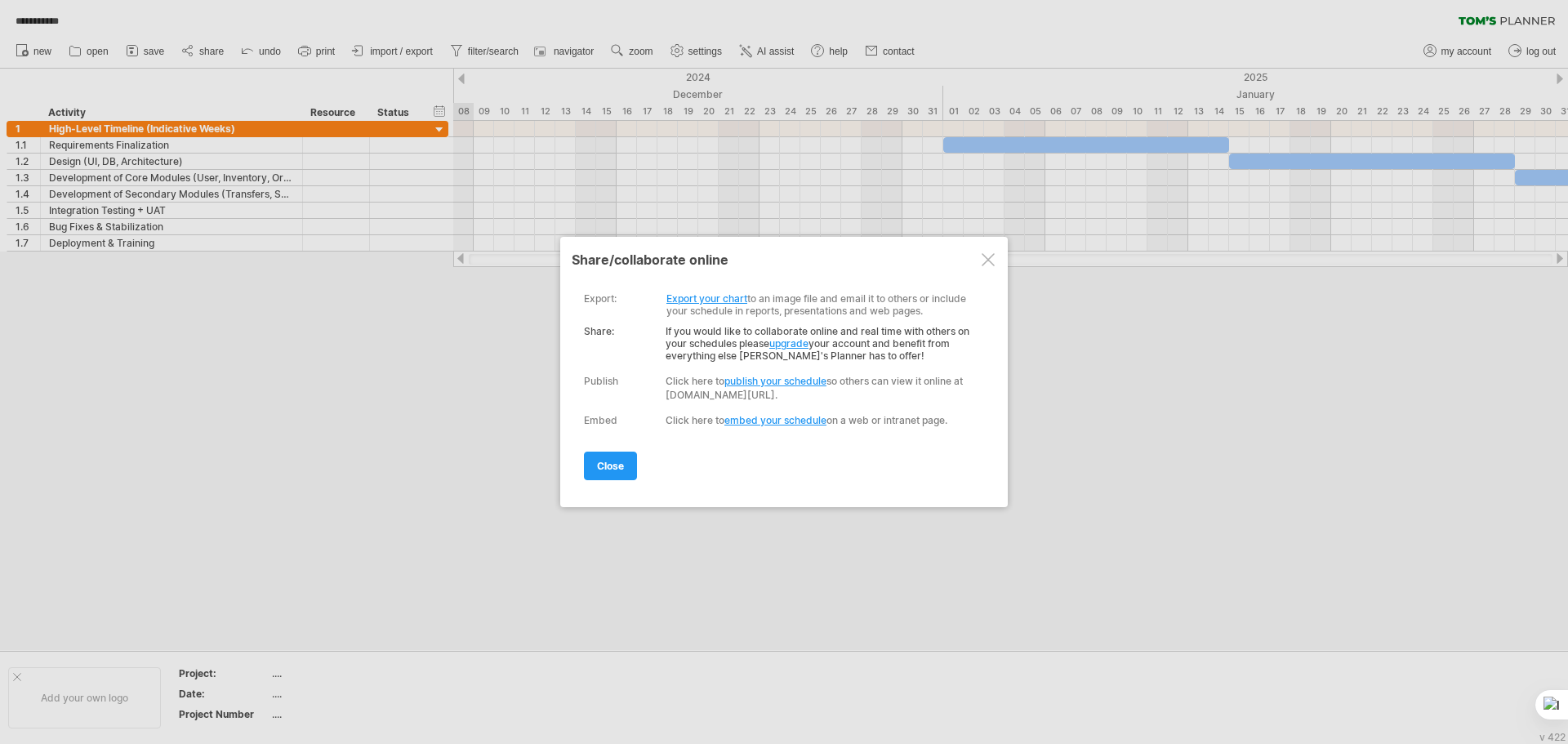
click at [991, 264] on div at bounding box center [988, 259] width 13 height 13
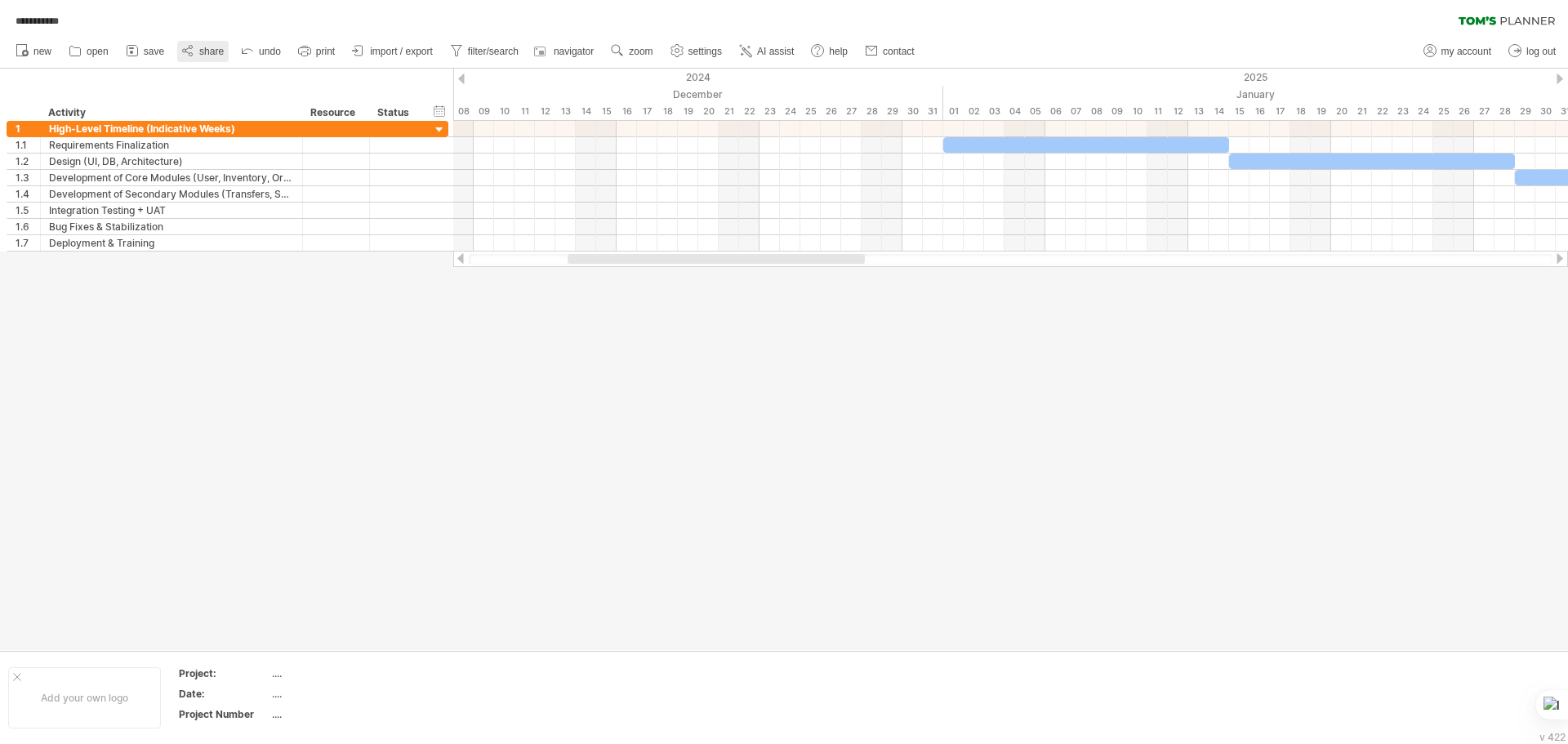
click at [213, 45] on link "share" at bounding box center [203, 51] width 52 height 22
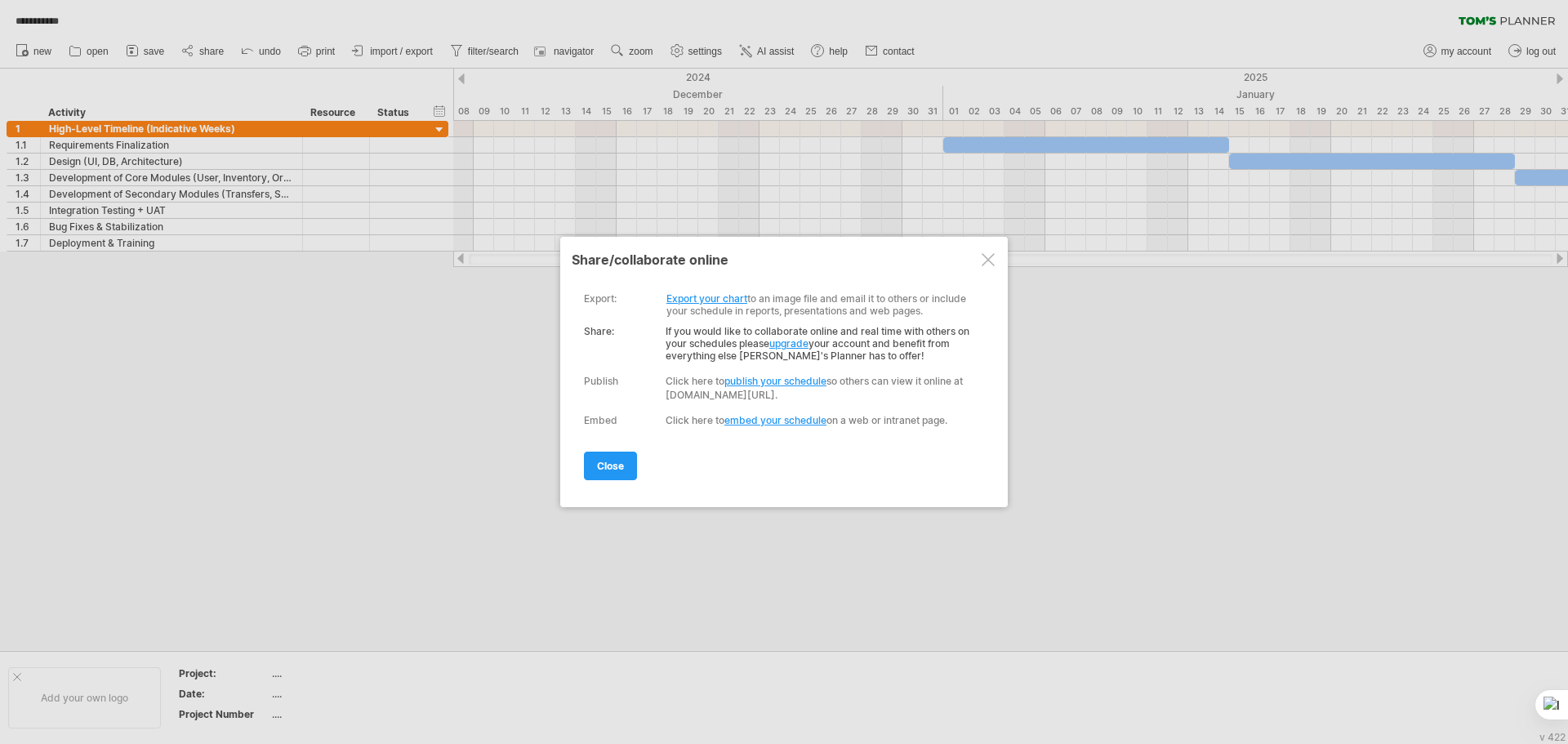
click at [984, 255] on div at bounding box center [988, 259] width 13 height 13
